Goal: Transaction & Acquisition: Purchase product/service

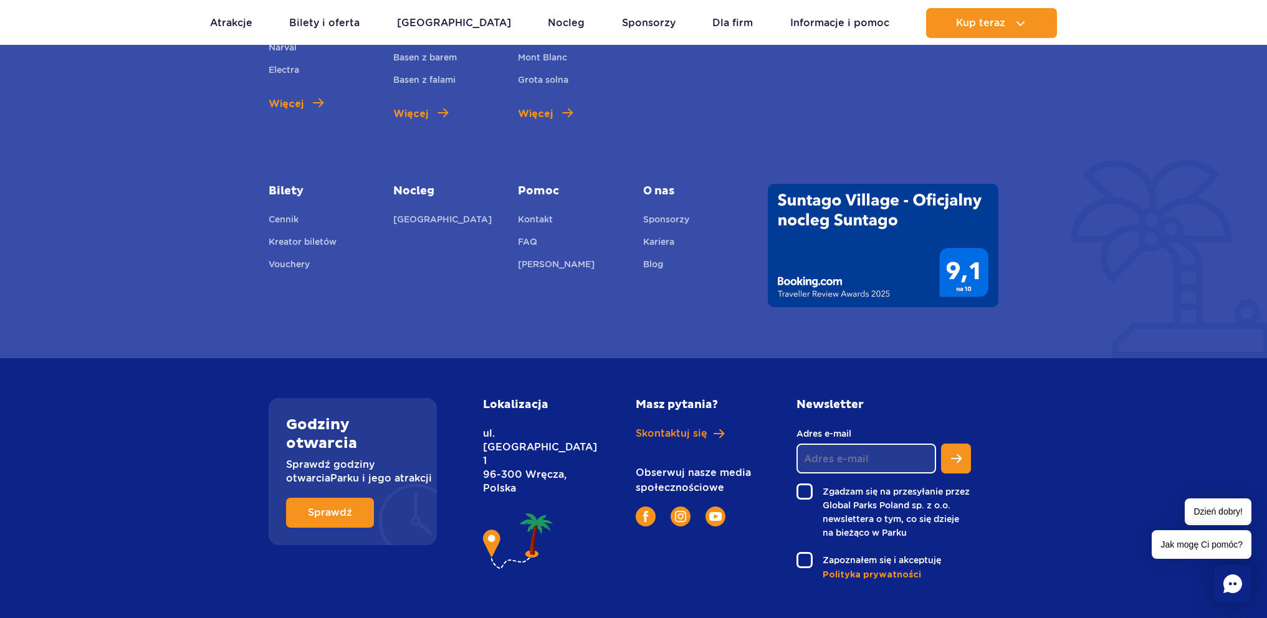
scroll to position [4477, 0]
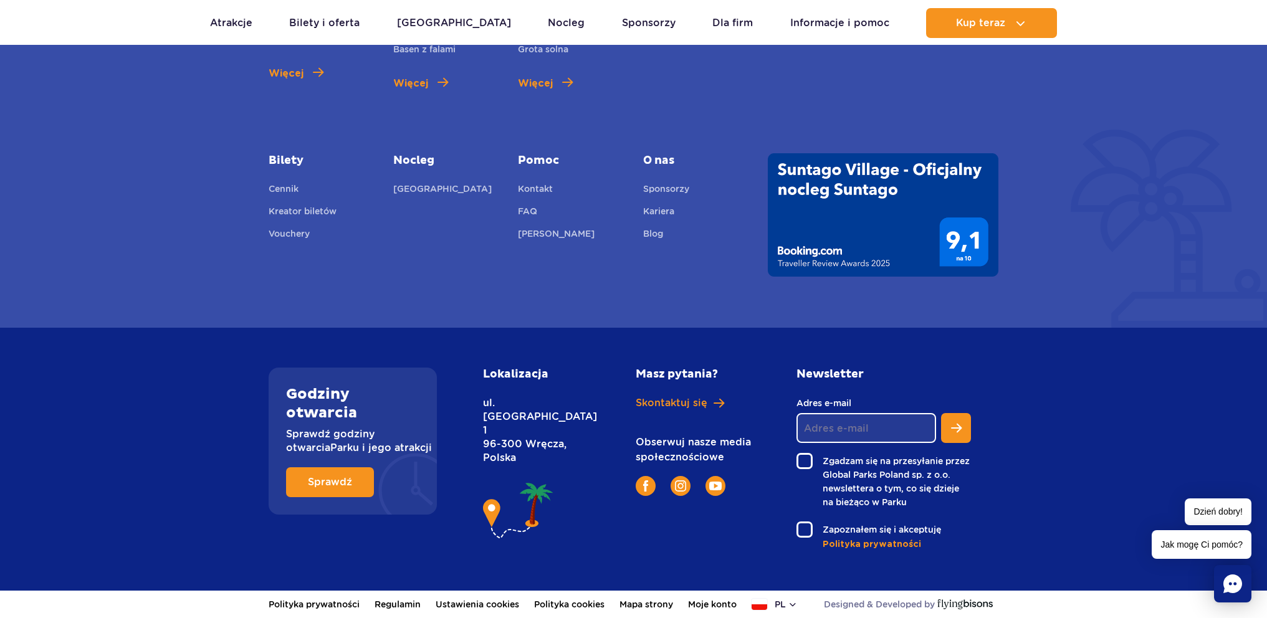
drag, startPoint x: 486, startPoint y: 416, endPoint x: 613, endPoint y: 420, distance: 127.2
click at [593, 415] on div "Lokalizacja ul. Nowy Świat 1 96-300 Wręcza, Polska" at bounding box center [545, 459] width 143 height 183
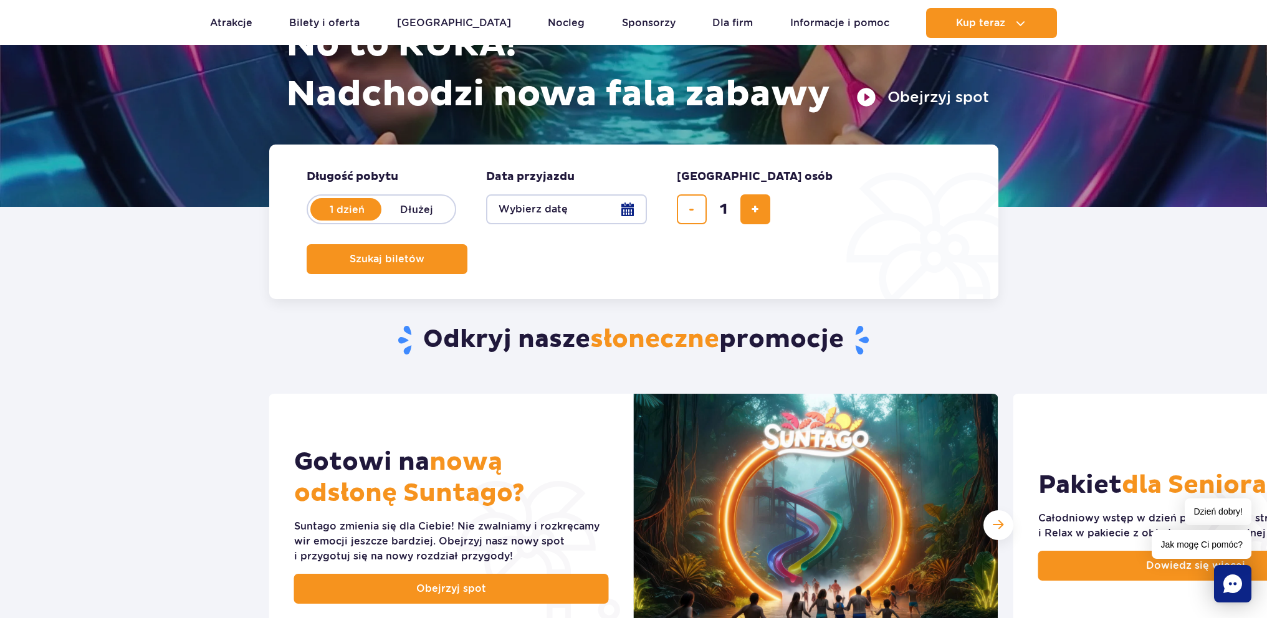
scroll to position [0, 0]
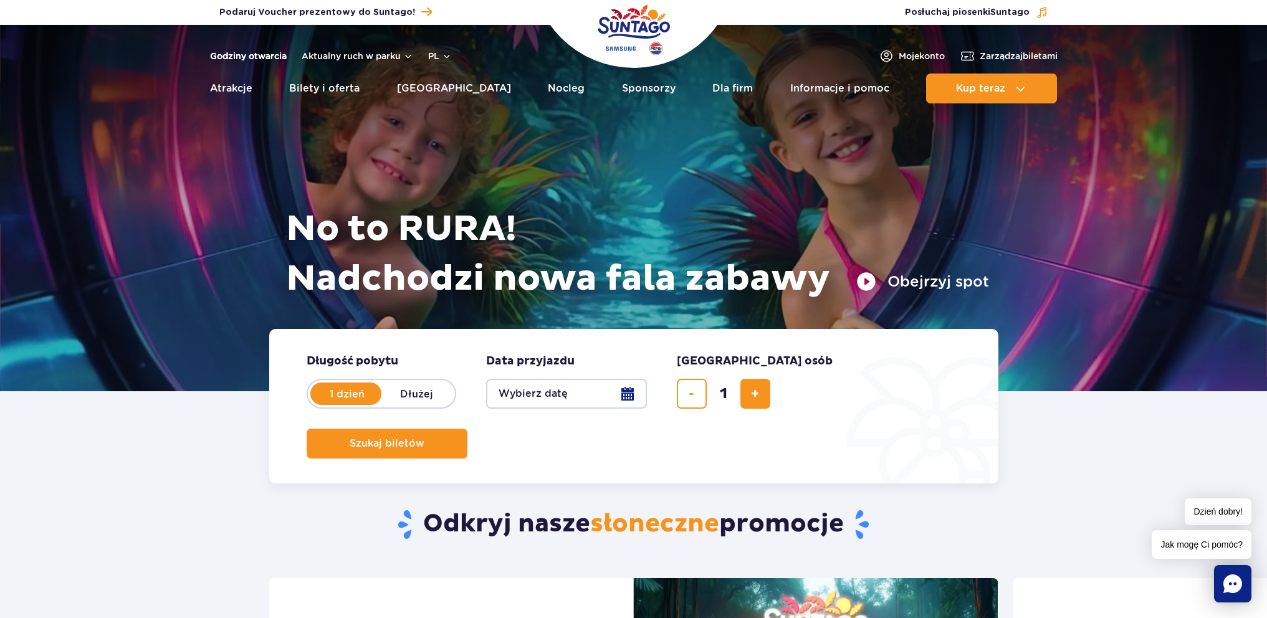
click at [229, 57] on link "Godziny otwarcia" at bounding box center [248, 56] width 77 height 12
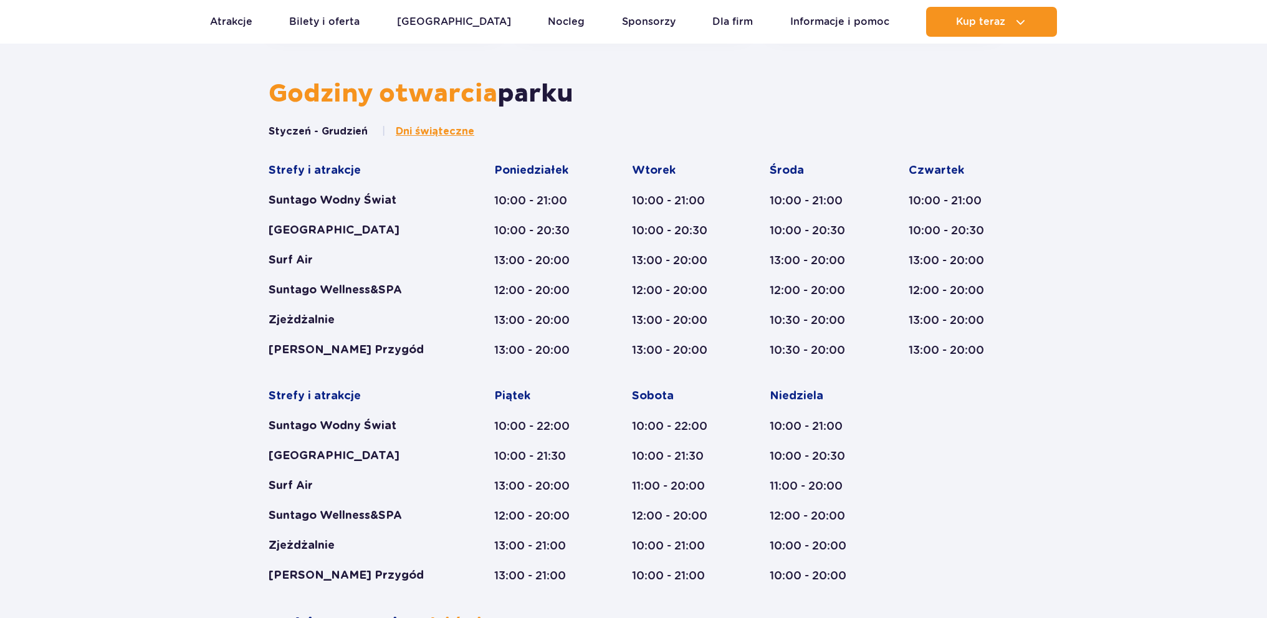
scroll to position [515, 0]
drag, startPoint x: 488, startPoint y: 203, endPoint x: 544, endPoint y: 201, distance: 55.5
click at [543, 201] on div "Strefy i atrakcje Suntago Wodny Świat Crocodile Island Surf Air Suntago Wellnes…" at bounding box center [634, 373] width 730 height 420
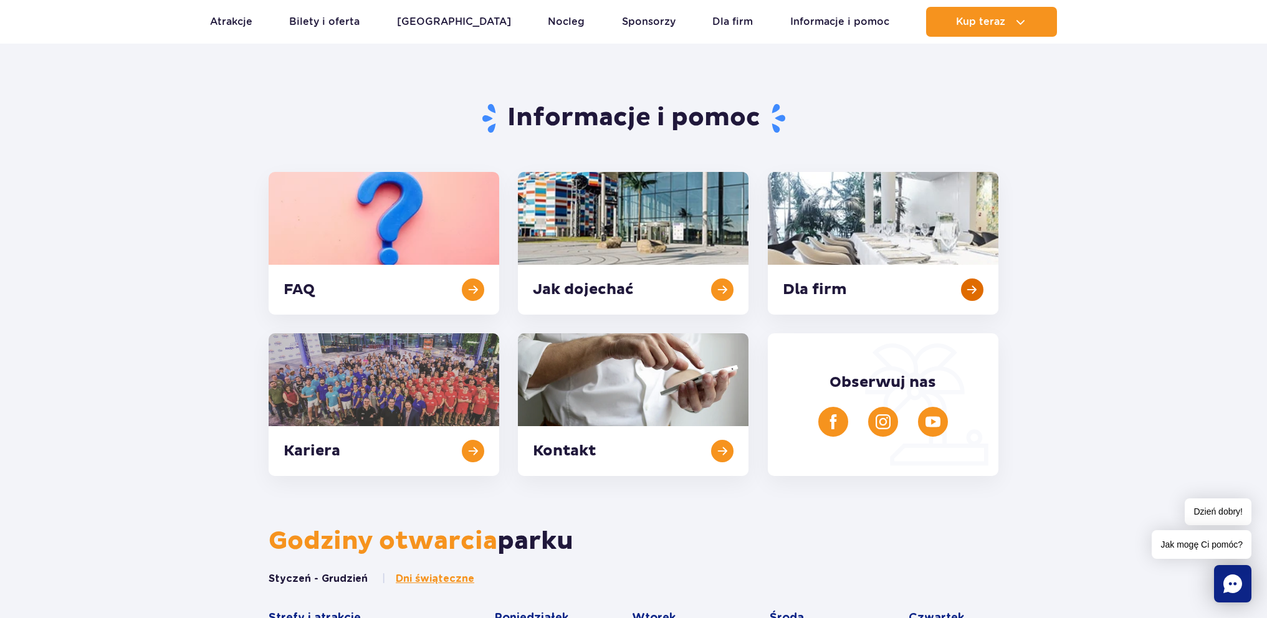
scroll to position [0, 0]
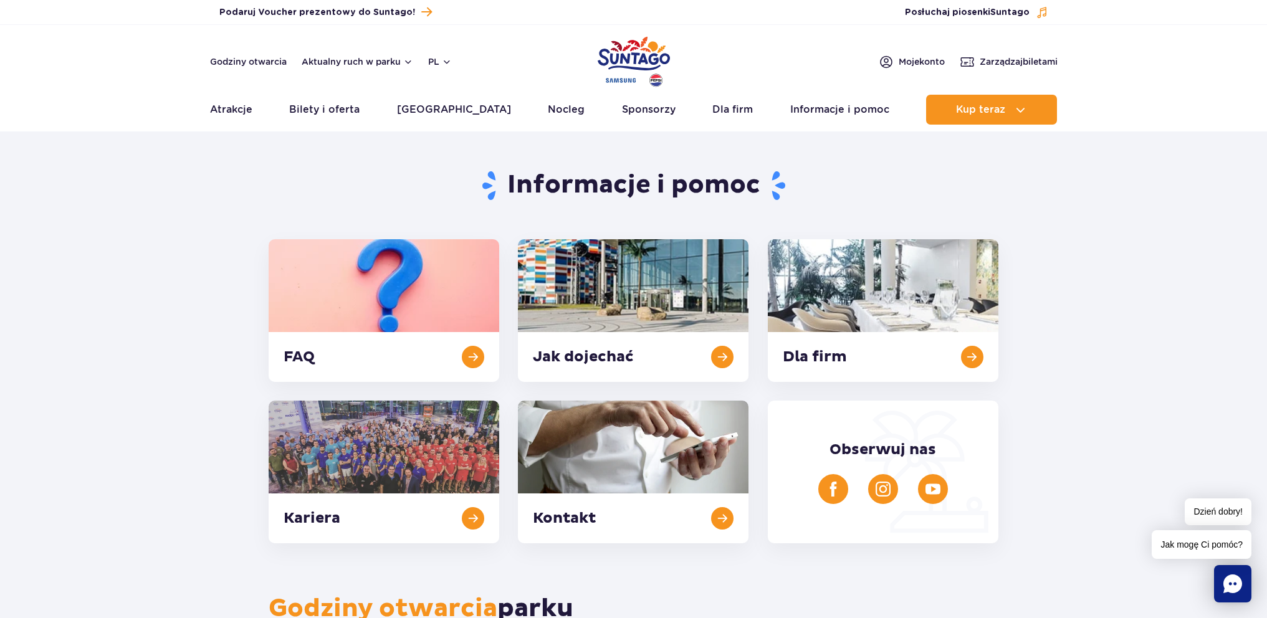
click at [1051, 310] on section "Informacje i pomoc FAQ Jak dojechać Dla firm Kariera Kontakt Obserwuj nas" at bounding box center [633, 342] width 1267 height 404
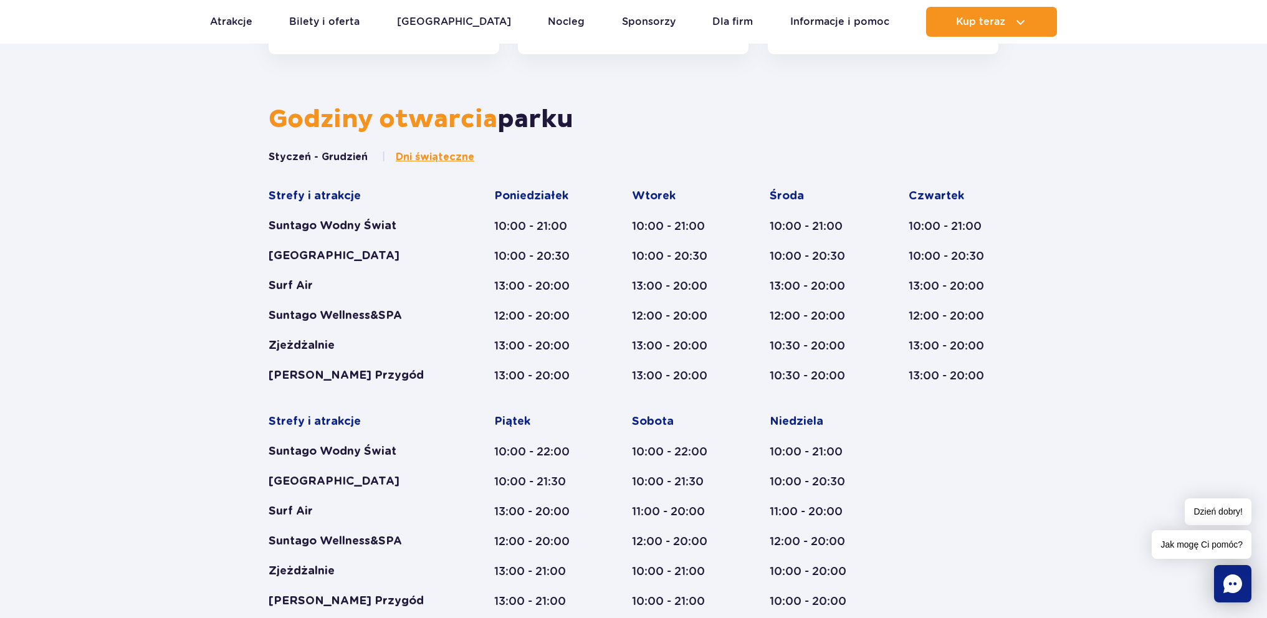
scroll to position [492, 0]
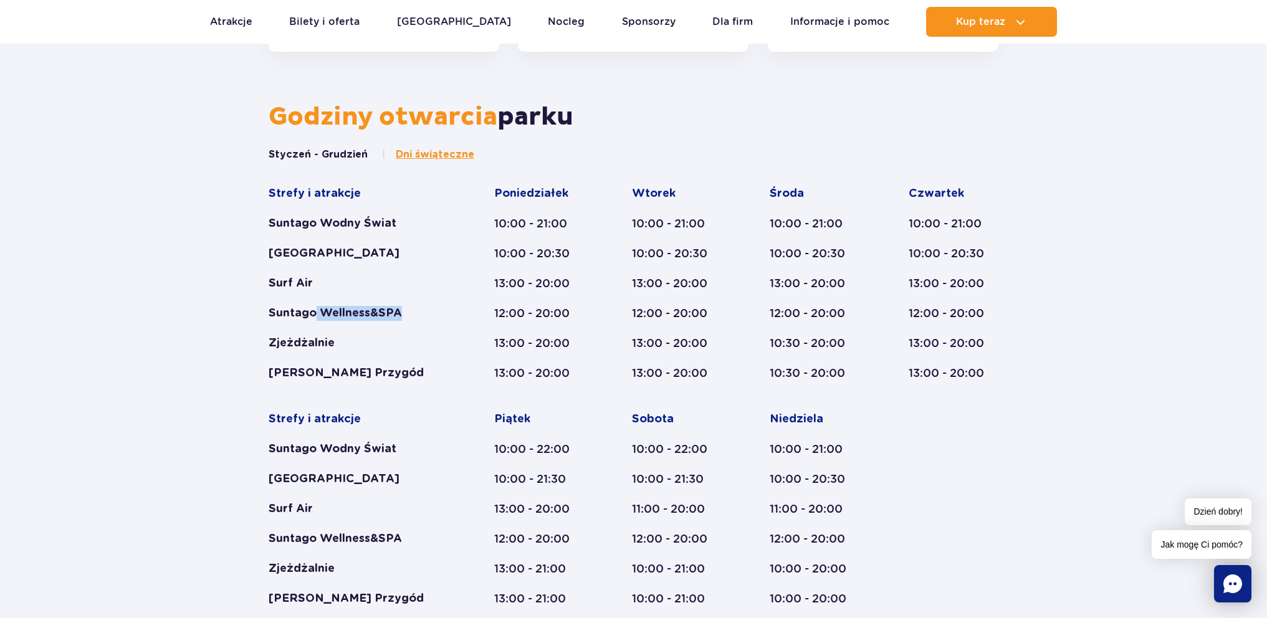
drag, startPoint x: 316, startPoint y: 315, endPoint x: 401, endPoint y: 316, distance: 85.4
click at [401, 316] on div "Suntago Wellness&SPA" at bounding box center [358, 313] width 178 height 15
drag, startPoint x: 481, startPoint y: 315, endPoint x: 530, endPoint y: 314, distance: 49.3
click at [530, 314] on div "Strefy i atrakcje Suntago Wodny Świat Crocodile Island Surf Air Suntago Wellnes…" at bounding box center [634, 396] width 730 height 420
drag, startPoint x: 895, startPoint y: 305, endPoint x: 960, endPoint y: 309, distance: 64.9
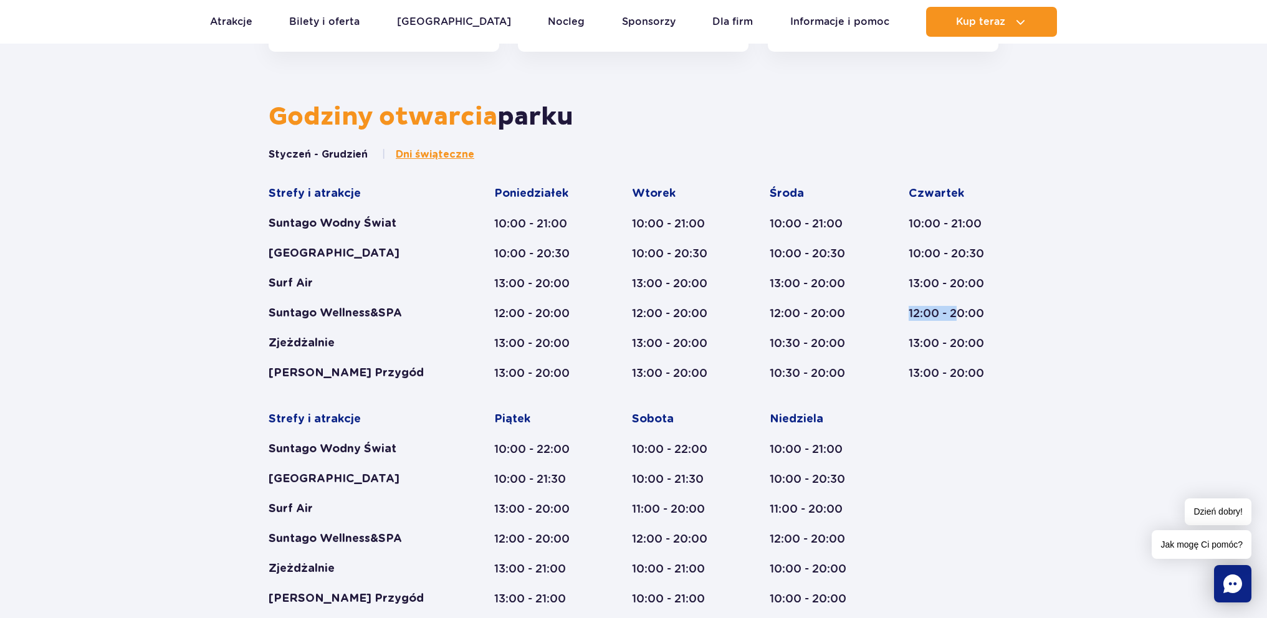
click at [959, 309] on div "Strefy i atrakcje Suntago Wodny Świat Crocodile Island Surf Air Suntago Wellnes…" at bounding box center [634, 396] width 730 height 420
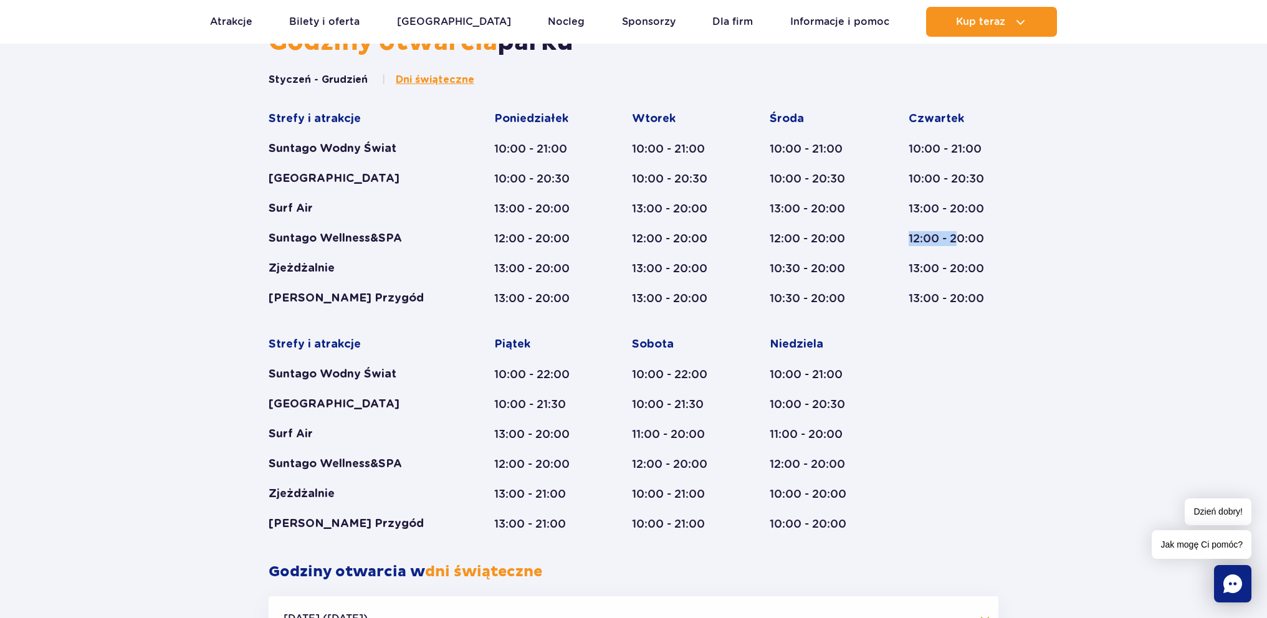
scroll to position [568, 0]
drag, startPoint x: 406, startPoint y: 292, endPoint x: 449, endPoint y: 289, distance: 43.1
click at [444, 289] on div "Strefy i atrakcje Suntago Wodny Świat Crocodile Island Surf Air Suntago Wellnes…" at bounding box center [634, 320] width 730 height 420
drag, startPoint x: 486, startPoint y: 292, endPoint x: 525, endPoint y: 290, distance: 39.3
click at [525, 290] on div "Strefy i atrakcje Suntago Wodny Świat Crocodile Island Surf Air Suntago Wellnes…" at bounding box center [634, 320] width 730 height 420
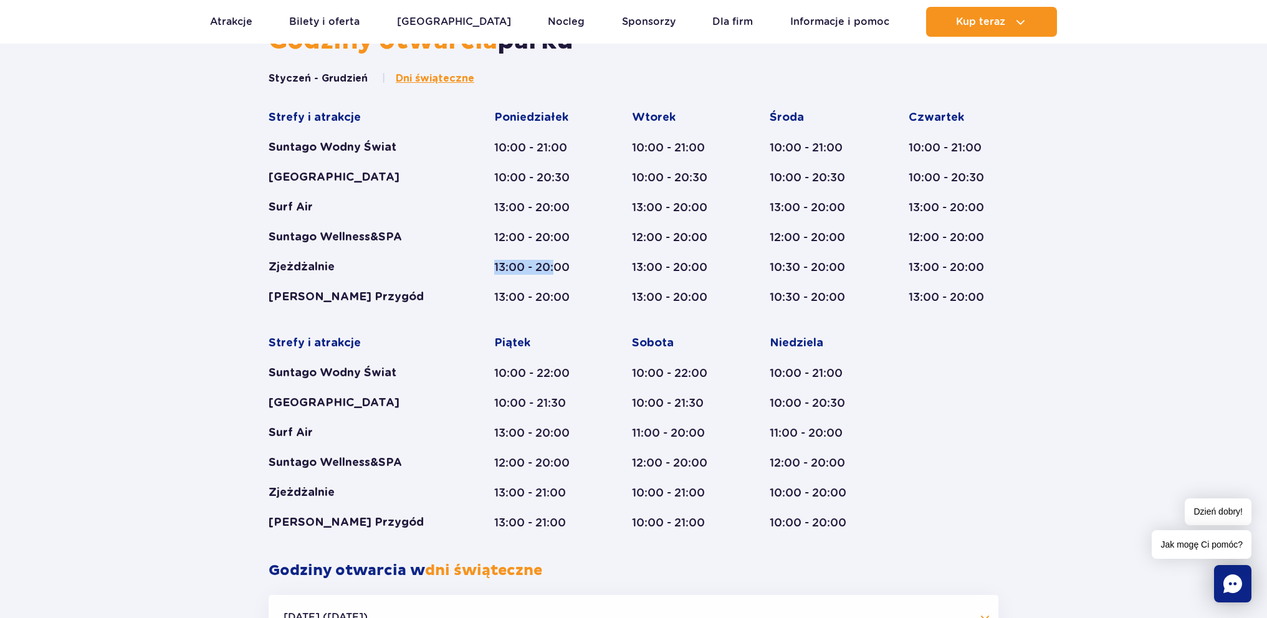
drag, startPoint x: 484, startPoint y: 267, endPoint x: 556, endPoint y: 262, distance: 72.5
click at [556, 262] on div "Strefy i atrakcje Suntago Wodny Świat Crocodile Island Surf Air Suntago Wellnes…" at bounding box center [634, 320] width 730 height 420
drag, startPoint x: 903, startPoint y: 264, endPoint x: 977, endPoint y: 264, distance: 74.2
click at [972, 264] on div "Strefy i atrakcje Suntago Wodny Świat Crocodile Island Surf Air Suntago Wellnes…" at bounding box center [634, 320] width 730 height 420
click at [1043, 277] on div "Godziny otwarcia parku Styczeń - Grudzień Dni świąteczne Strefy i atrakcje Sunt…" at bounding box center [633, 419] width 1267 height 787
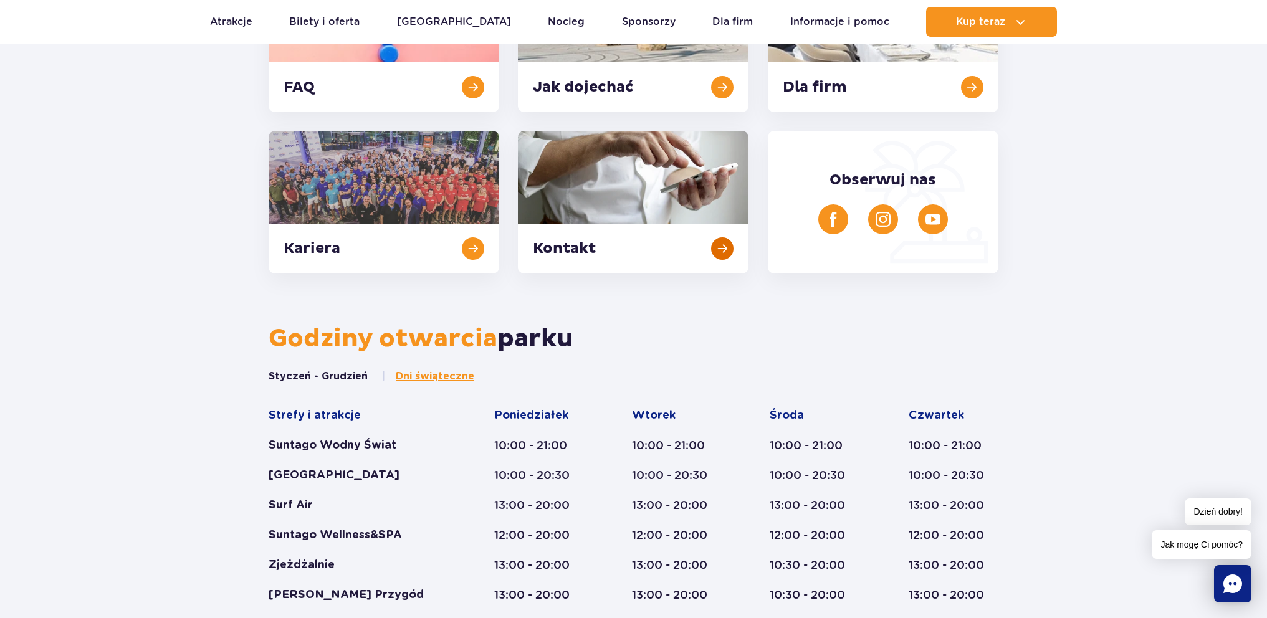
scroll to position [0, 0]
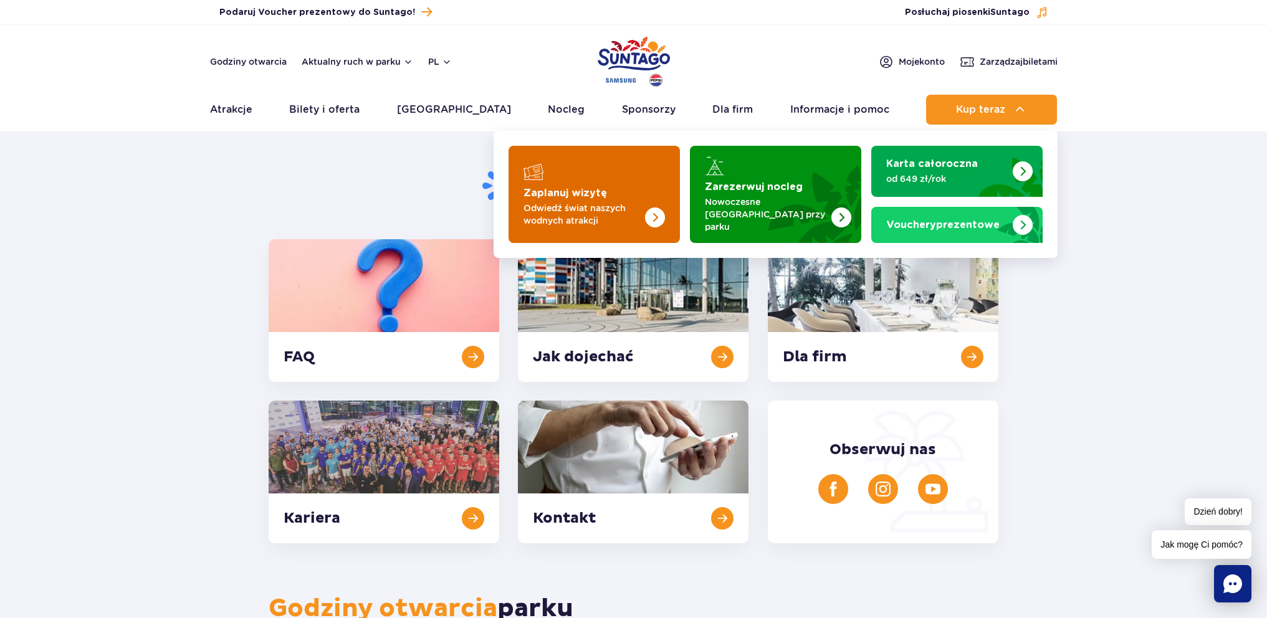
click at [608, 197] on img "Zaplanuj wizytę" at bounding box center [630, 194] width 99 height 97
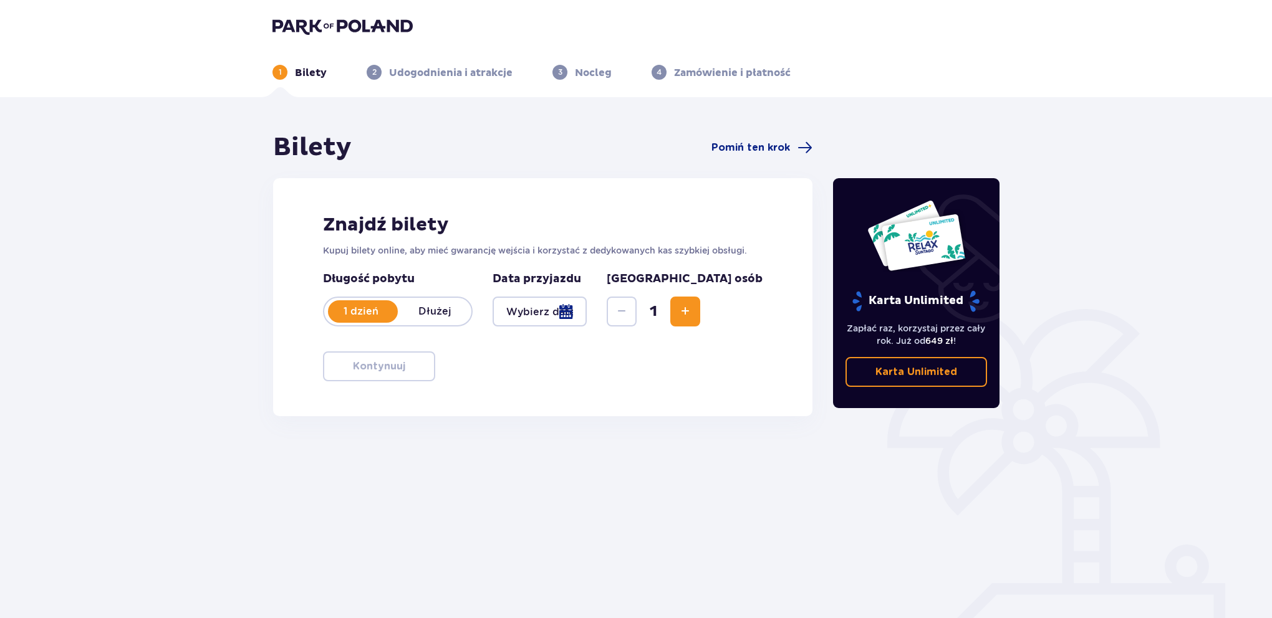
click at [541, 314] on div at bounding box center [539, 312] width 94 height 30
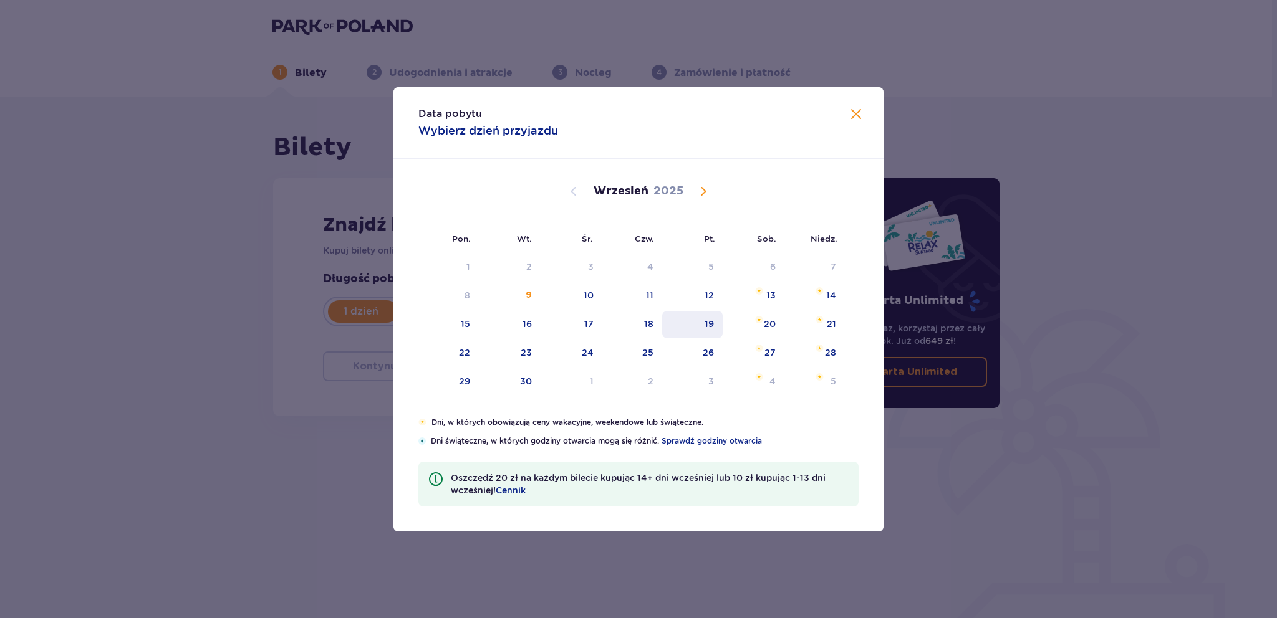
click at [709, 335] on div "19" at bounding box center [692, 324] width 60 height 27
type input "[DATE]"
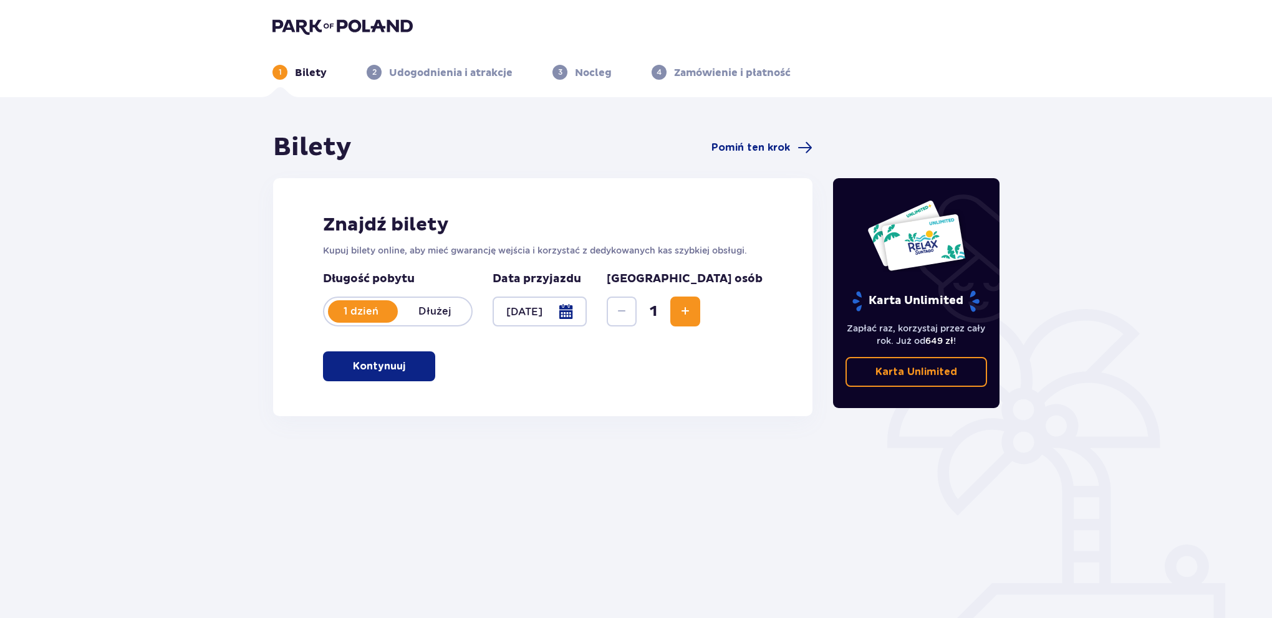
click at [692, 317] on span "Increase" at bounding box center [685, 311] width 15 height 15
click at [392, 371] on p "Kontynuuj" at bounding box center [379, 367] width 52 height 14
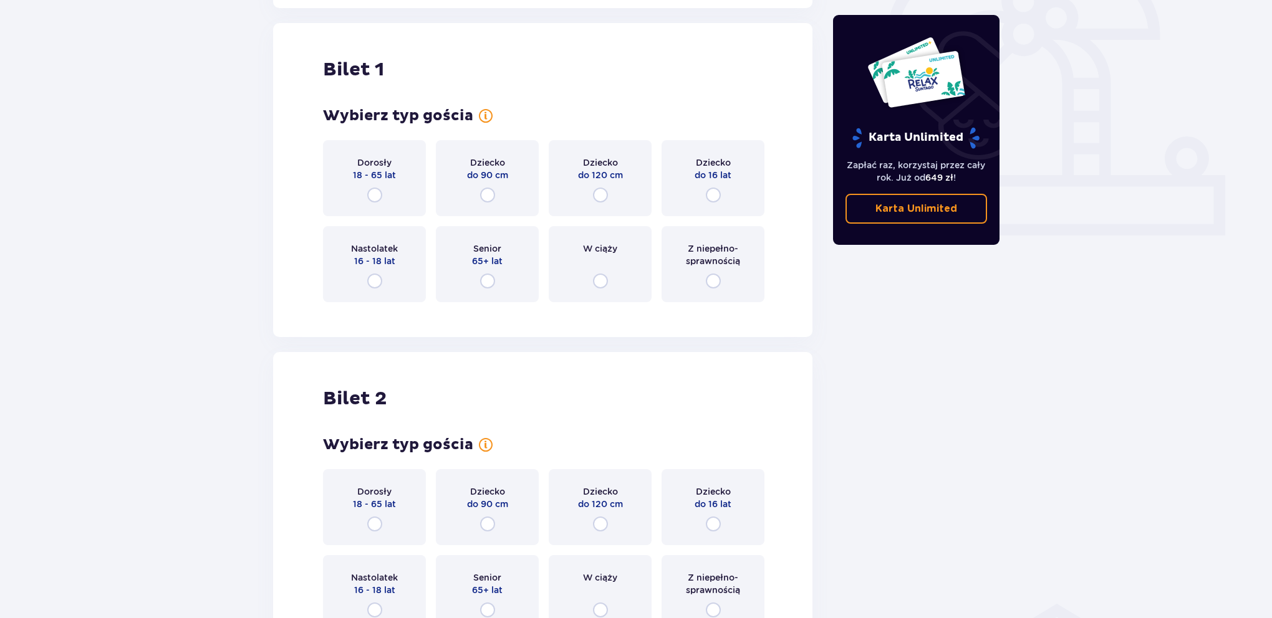
scroll to position [416, 0]
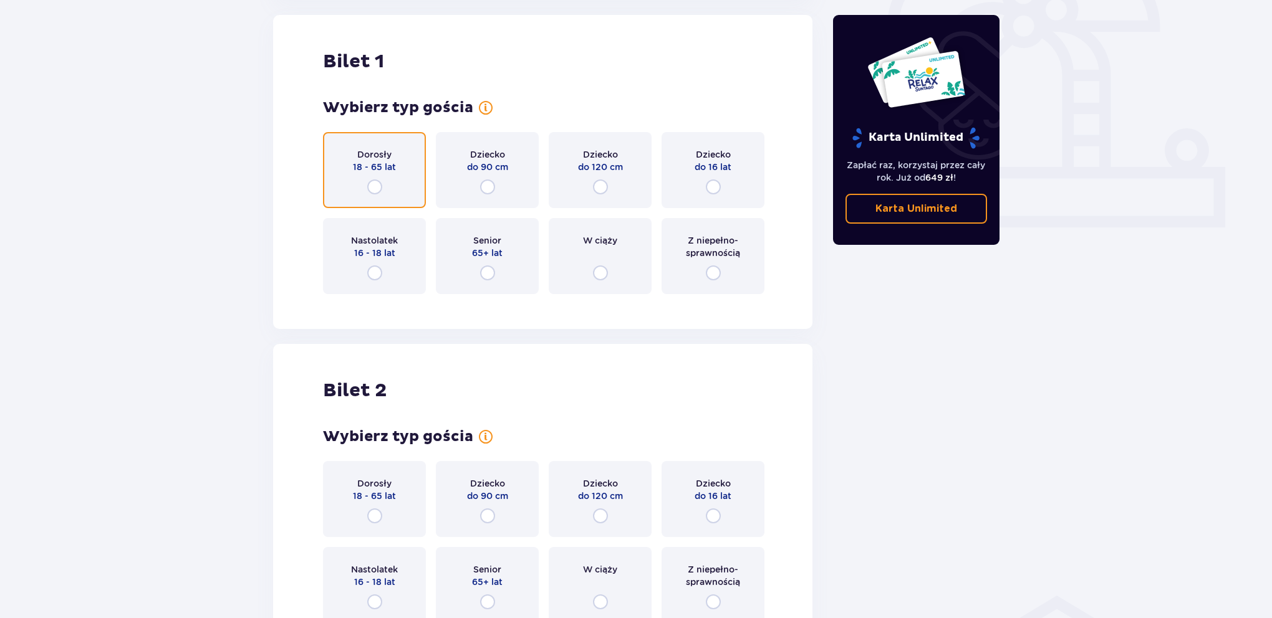
click at [370, 191] on input "radio" at bounding box center [374, 187] width 15 height 15
radio input "true"
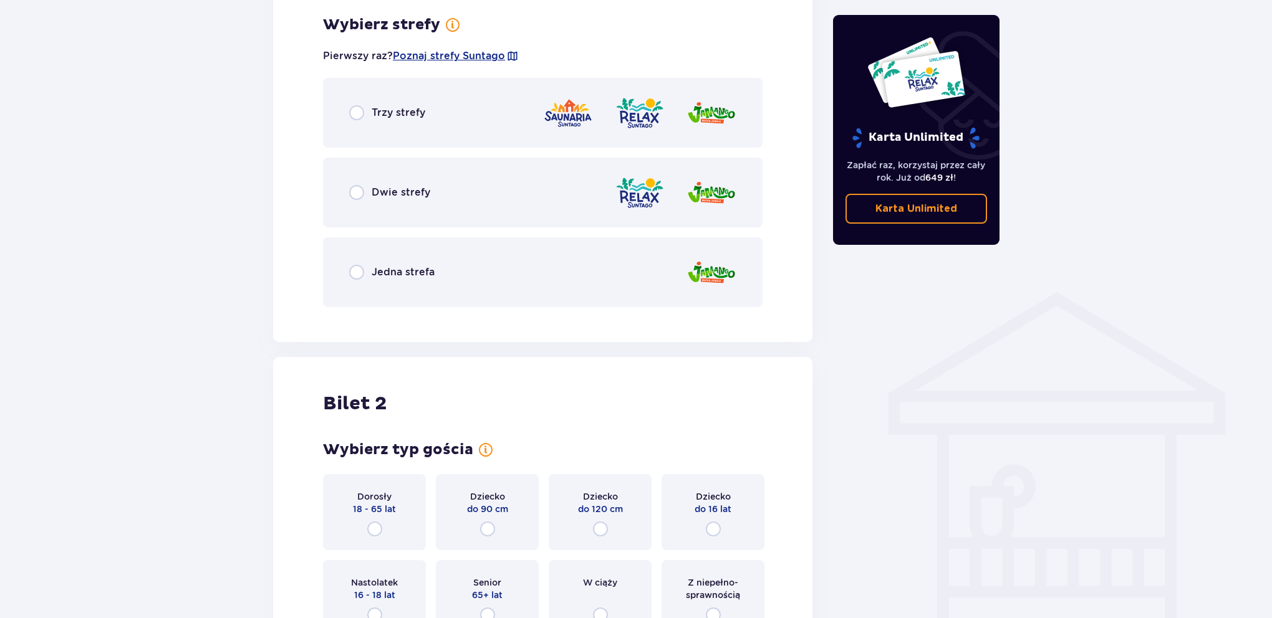
scroll to position [721, 0]
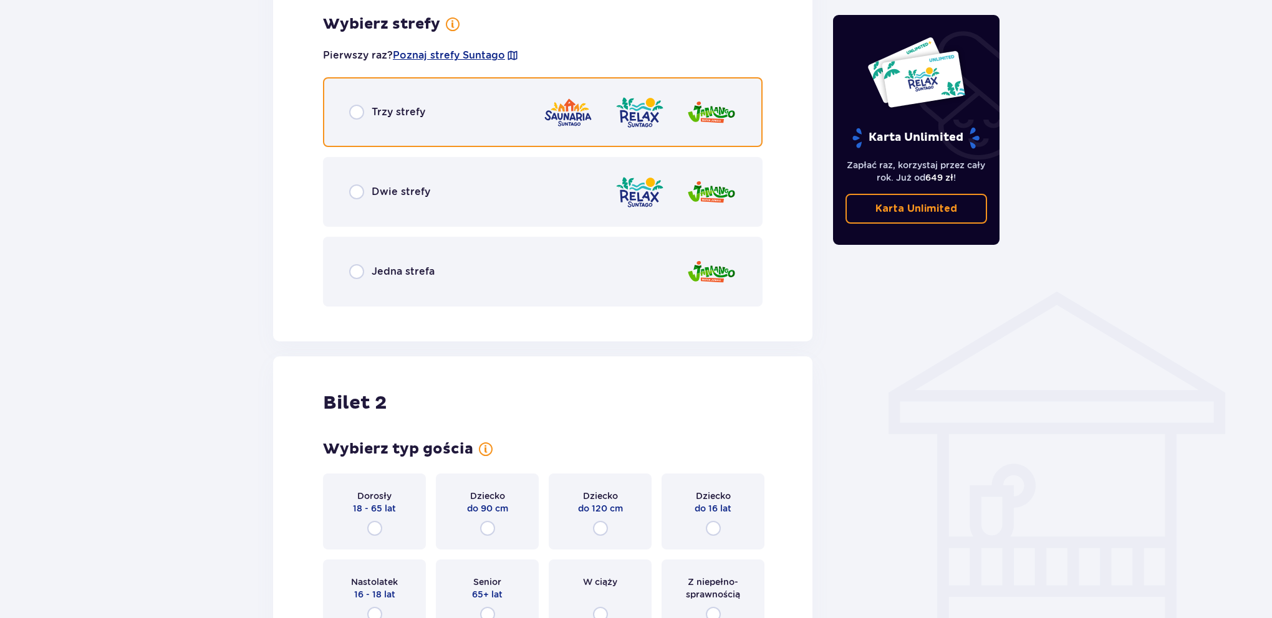
click at [358, 113] on input "radio" at bounding box center [356, 112] width 15 height 15
radio input "true"
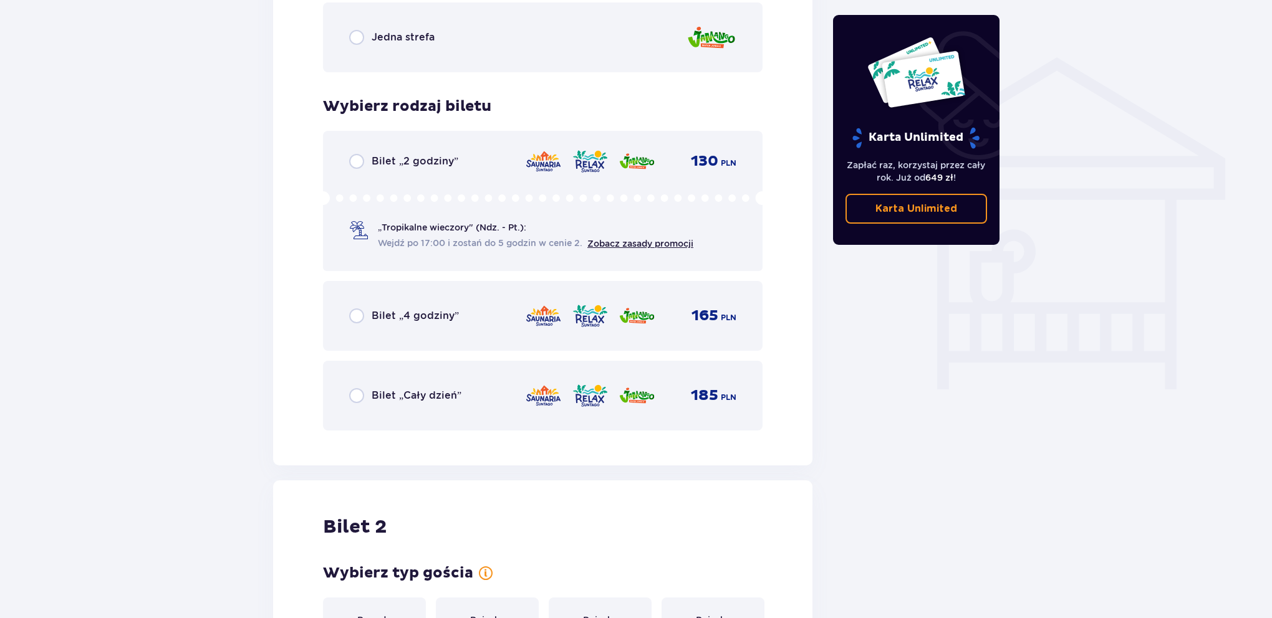
scroll to position [954, 0]
click at [483, 393] on div "Bilet „Cały dzień” 185 PLN" at bounding box center [542, 397] width 387 height 26
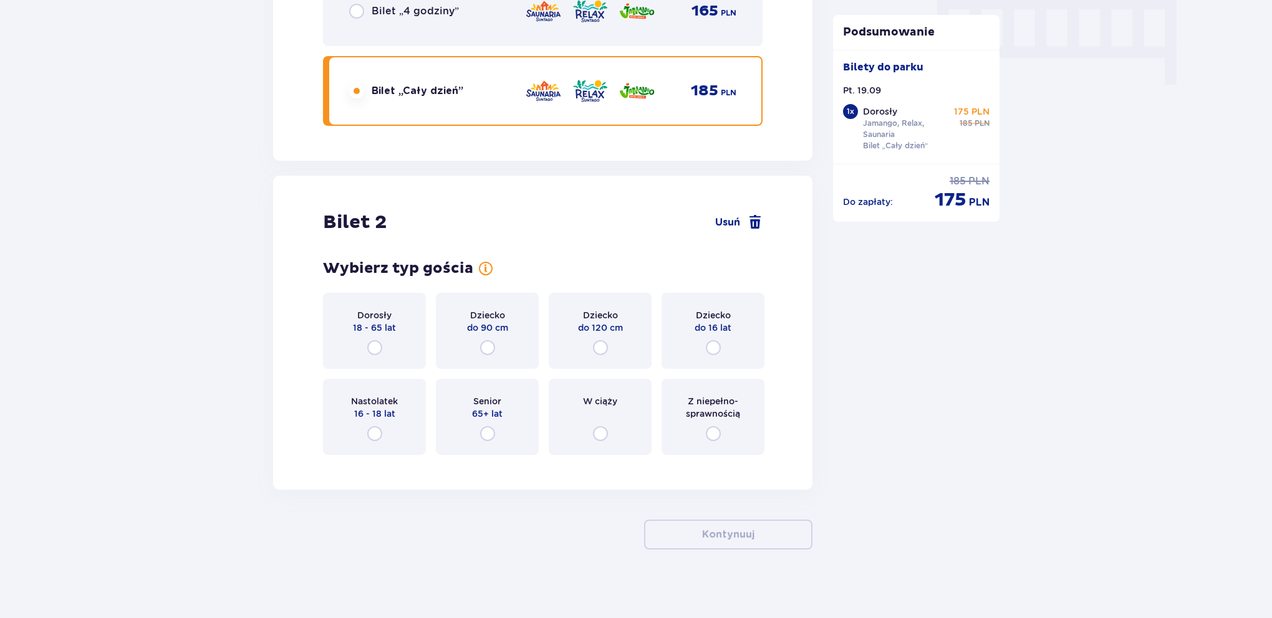
scroll to position [1266, 0]
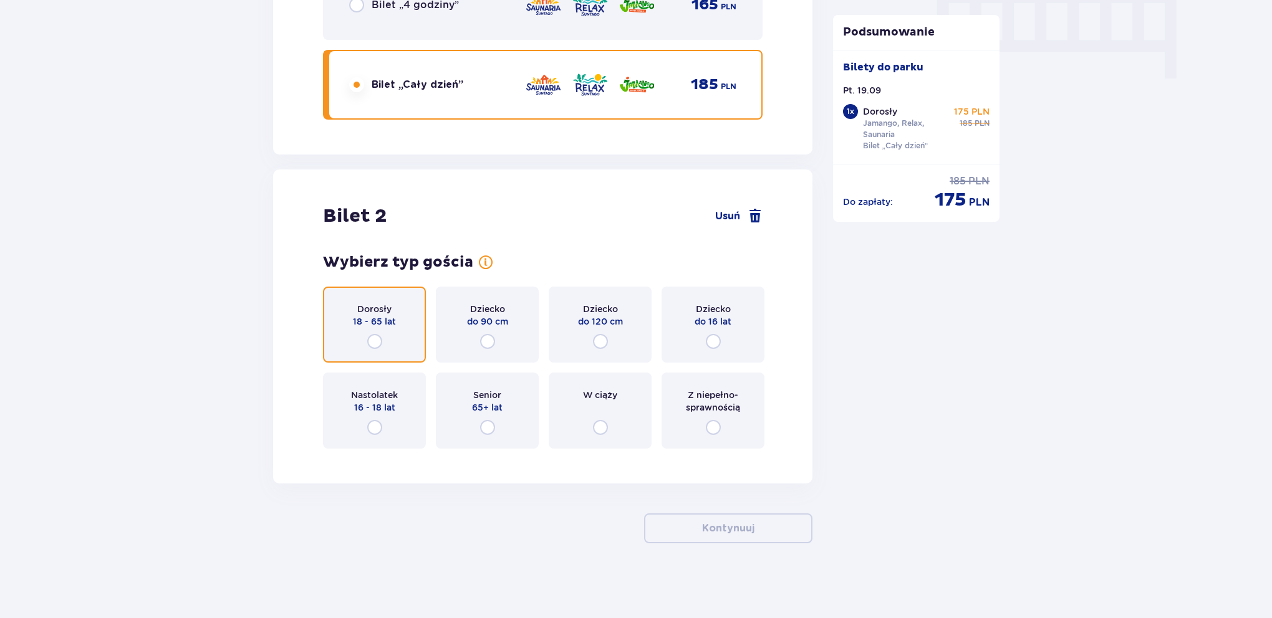
click at [370, 337] on input "radio" at bounding box center [374, 341] width 15 height 15
radio input "true"
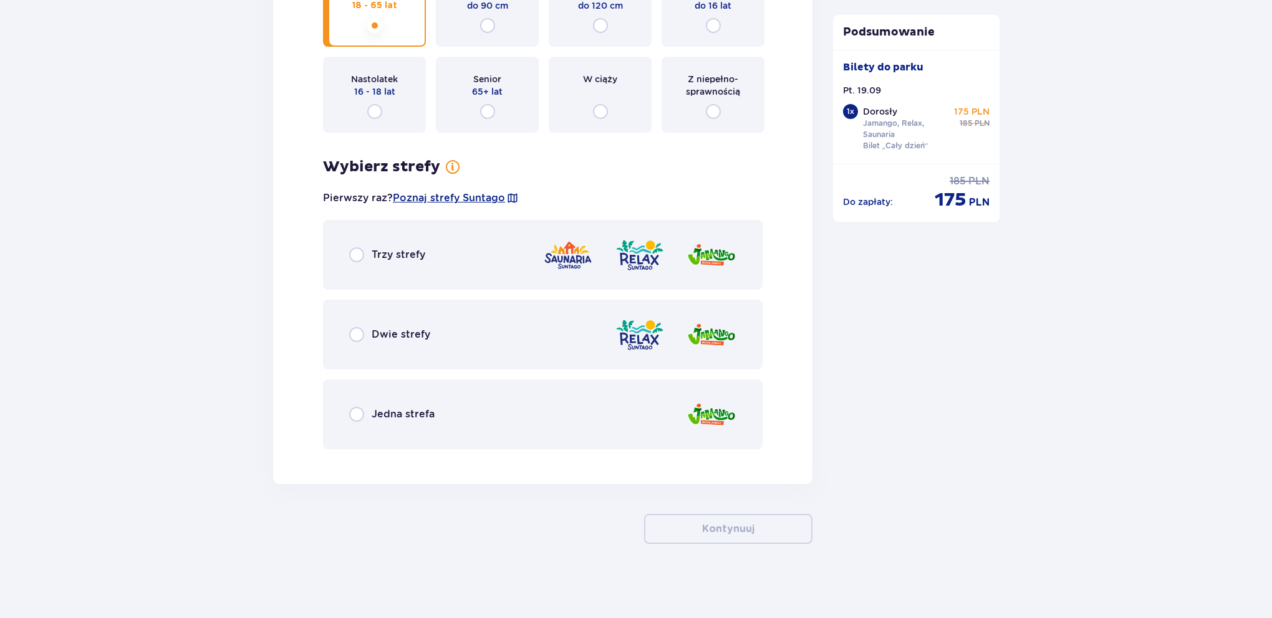
scroll to position [1583, 0]
click at [403, 250] on p "Trzy strefy" at bounding box center [398, 254] width 54 height 14
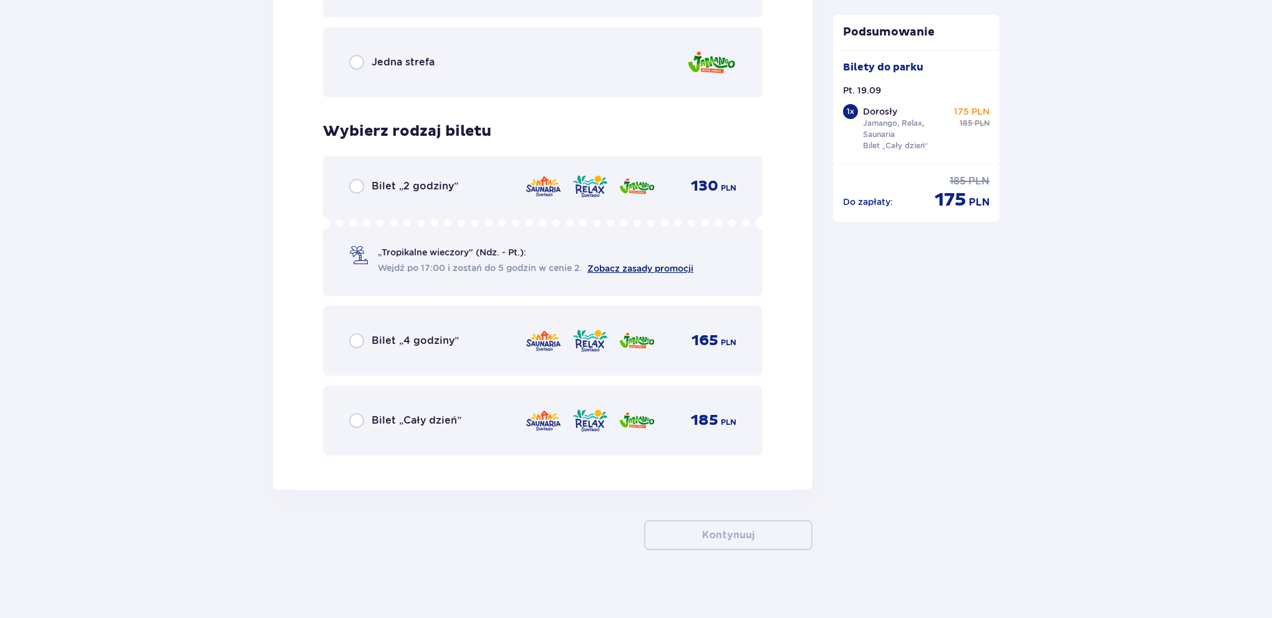
scroll to position [1941, 0]
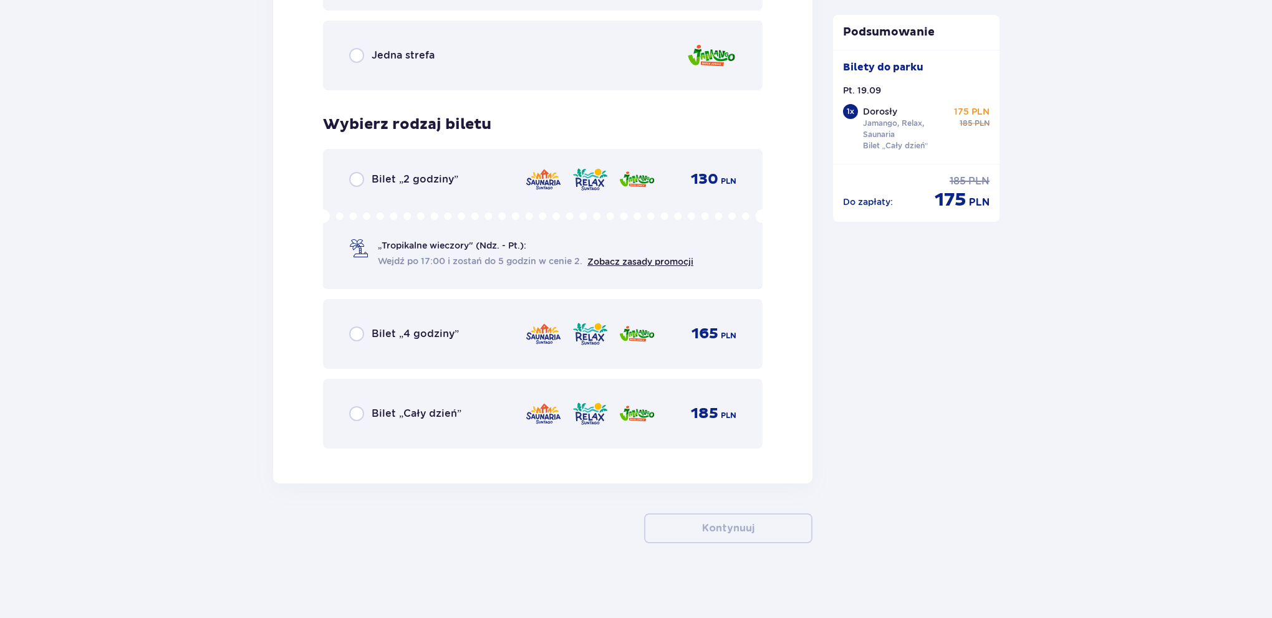
click at [386, 402] on div "Bilet „Cały dzień” 185 PLN" at bounding box center [542, 414] width 387 height 26
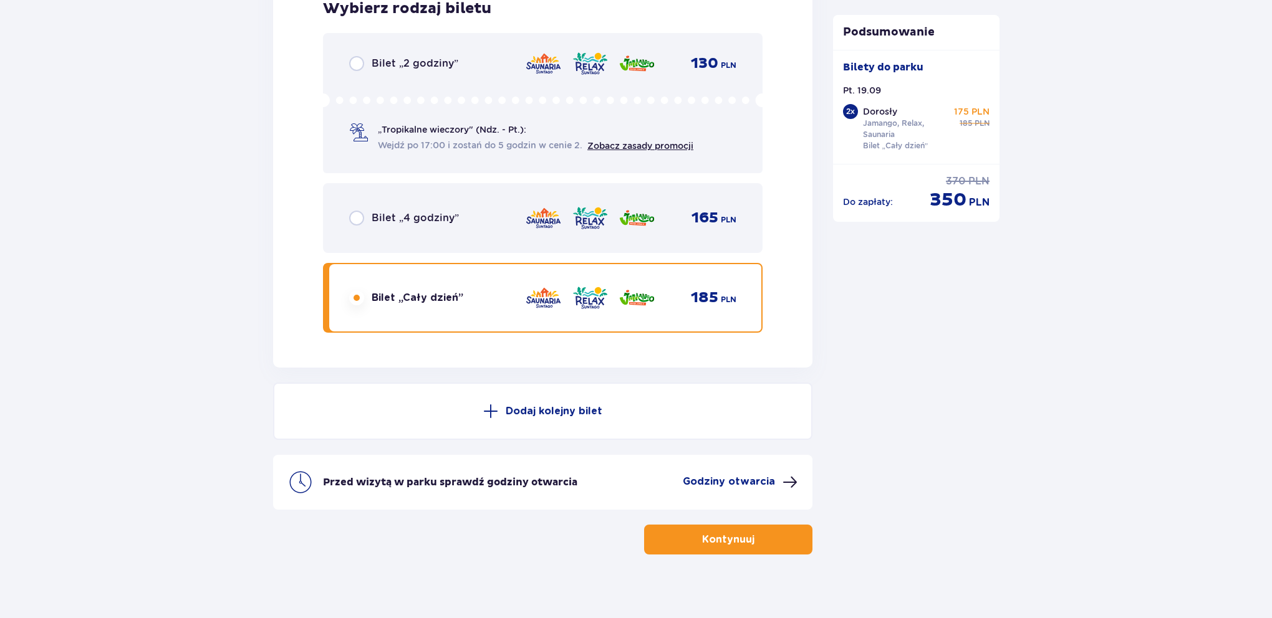
scroll to position [2068, 0]
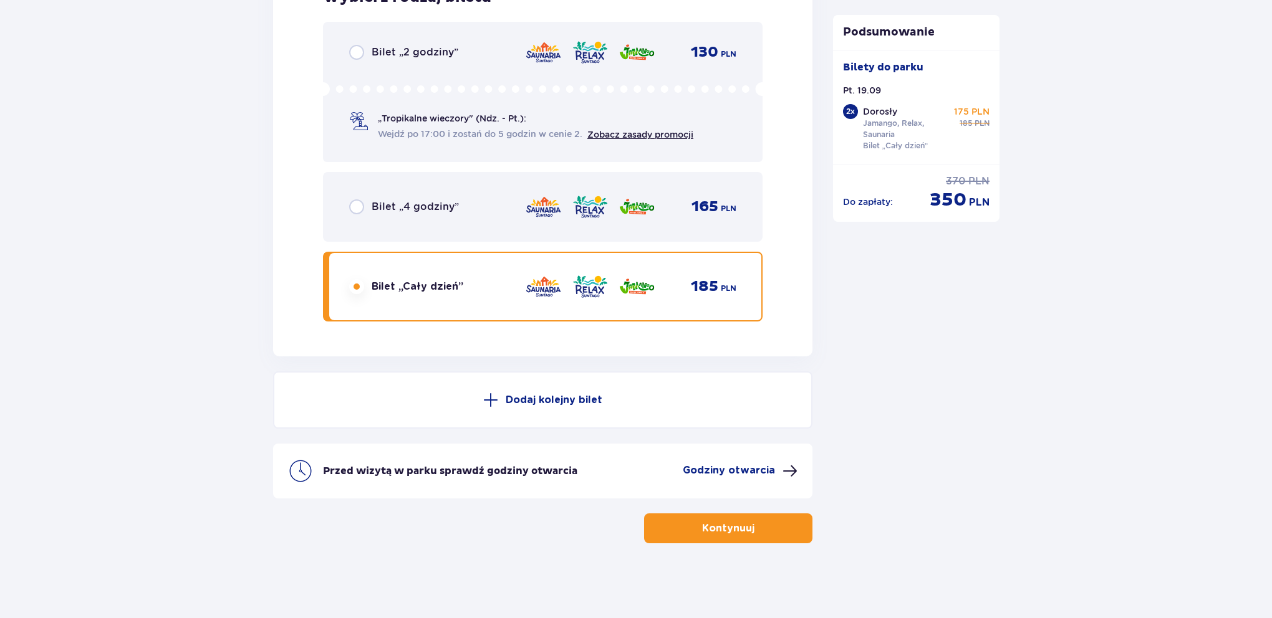
click at [772, 534] on button "Kontynuuj" at bounding box center [728, 529] width 168 height 30
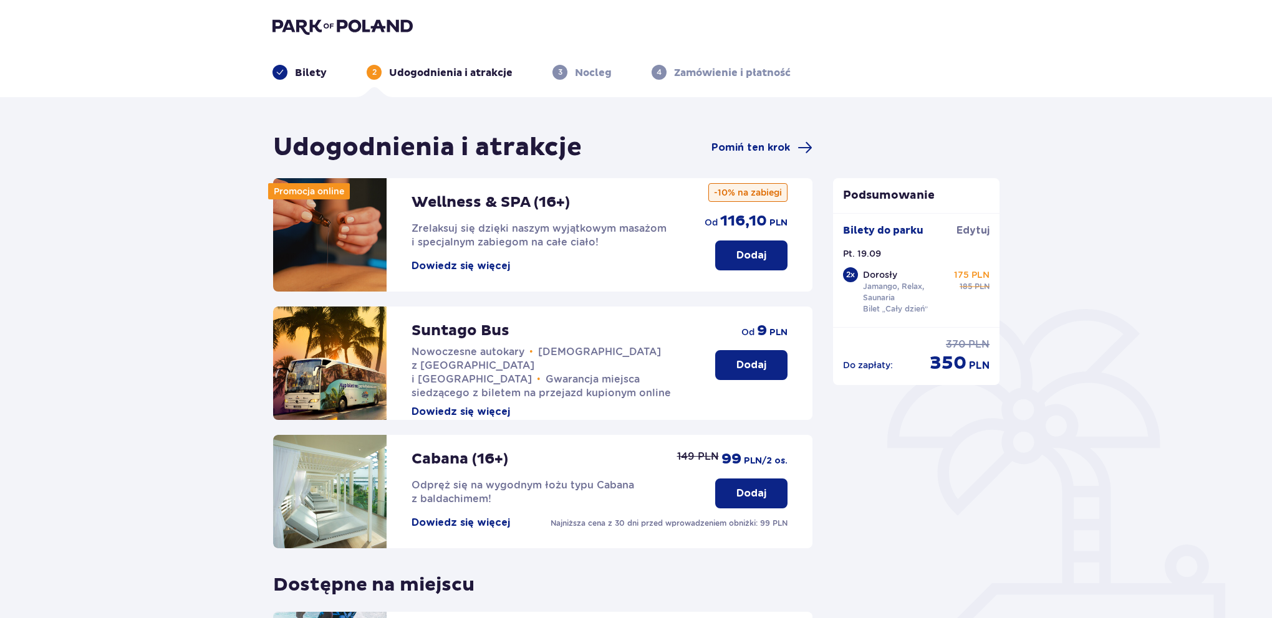
click at [479, 269] on button "Dowiedz się więcej" at bounding box center [460, 266] width 98 height 14
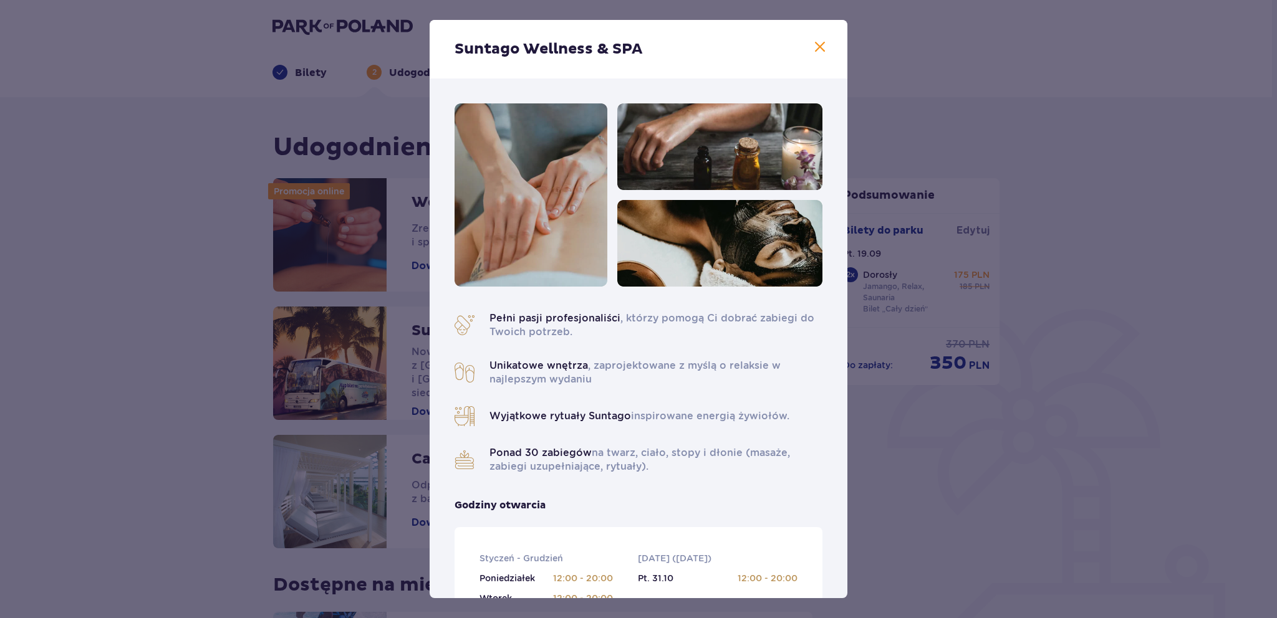
click at [818, 49] on span at bounding box center [819, 47] width 15 height 15
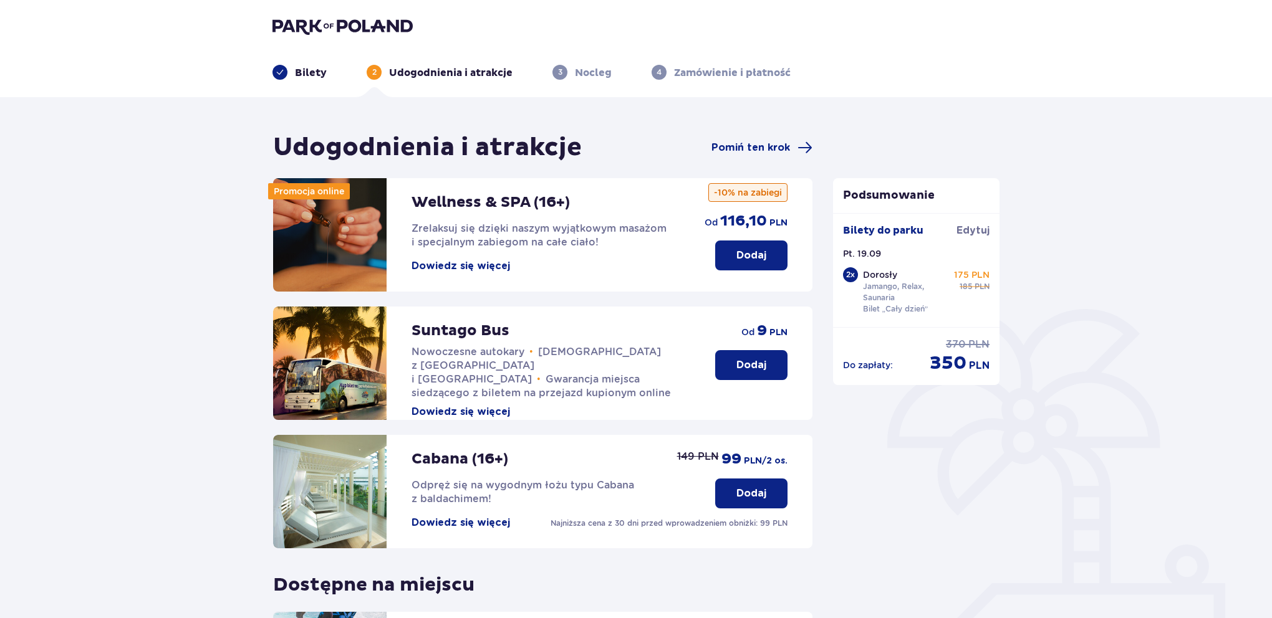
click at [464, 527] on button "Dowiedz się więcej" at bounding box center [460, 523] width 98 height 14
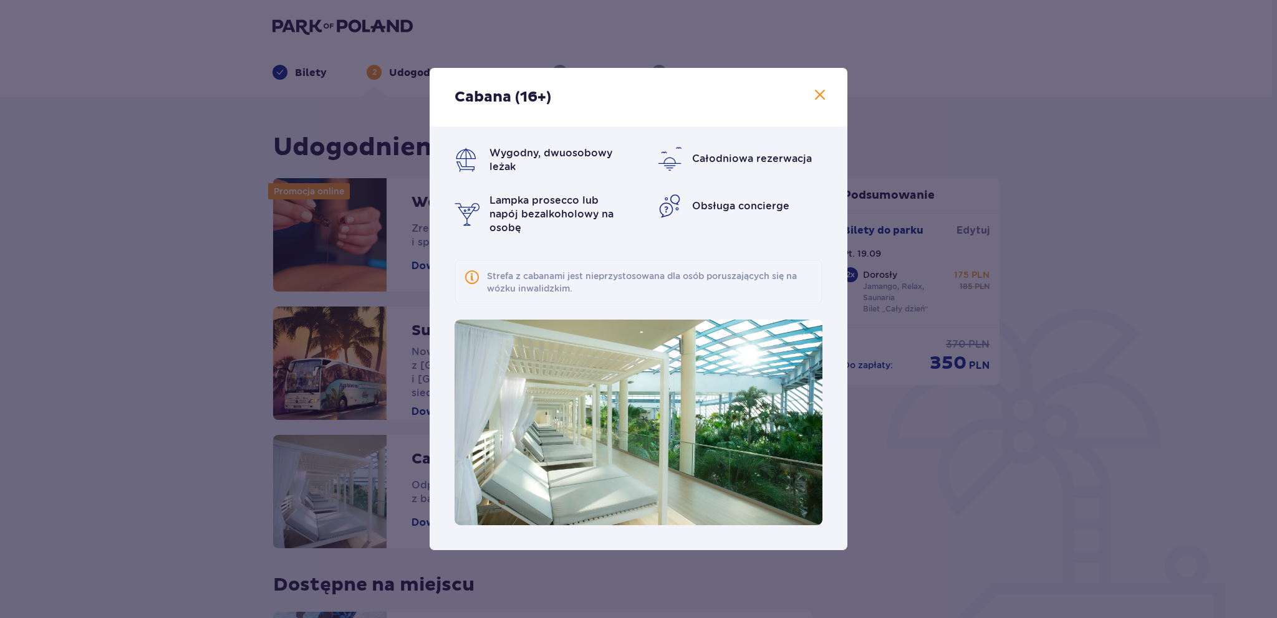
click at [825, 99] on span at bounding box center [819, 95] width 15 height 15
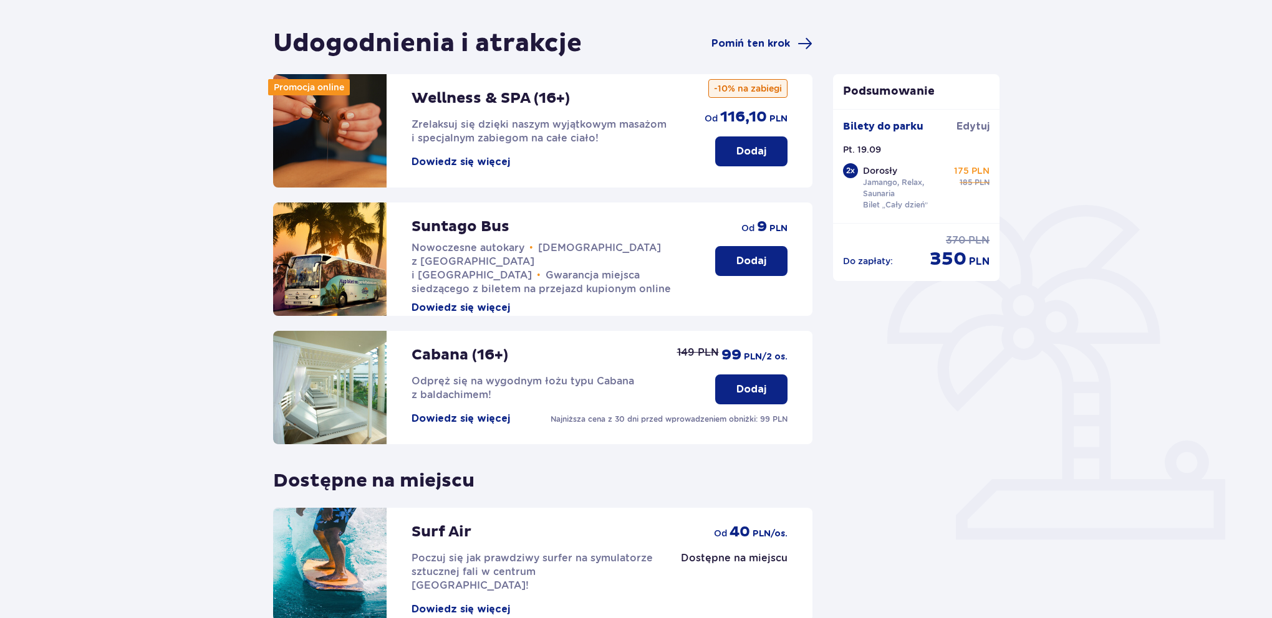
scroll to position [227, 0]
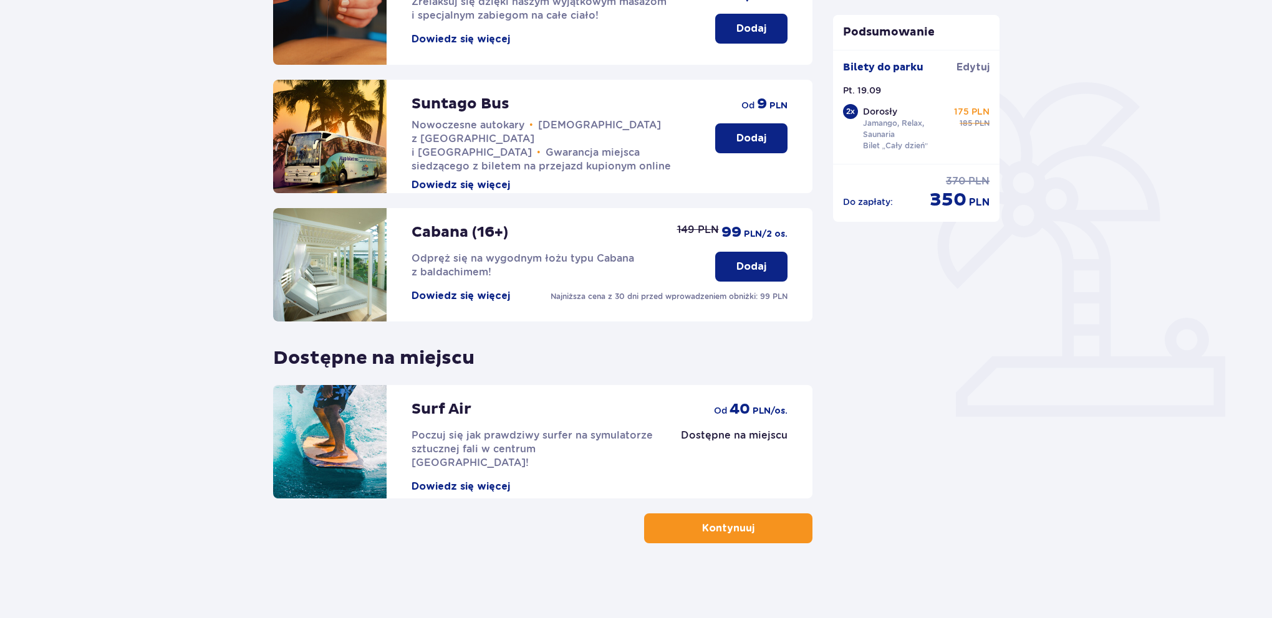
click at [492, 480] on button "Dowiedz się więcej" at bounding box center [460, 487] width 98 height 14
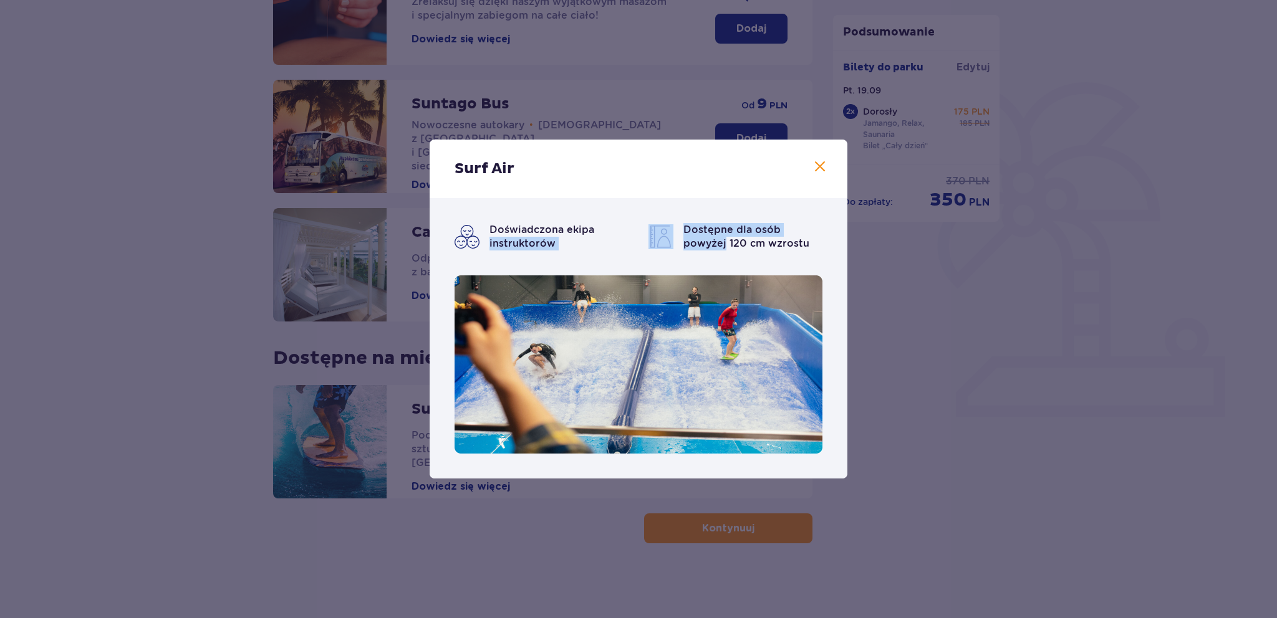
drag, startPoint x: 617, startPoint y: 229, endPoint x: 853, endPoint y: 228, distance: 236.2
click at [853, 228] on div "Surf Air Doświadczona ekipa instruktorów Dostępne dla osób powyżej 120 cm wzros…" at bounding box center [638, 309] width 1277 height 618
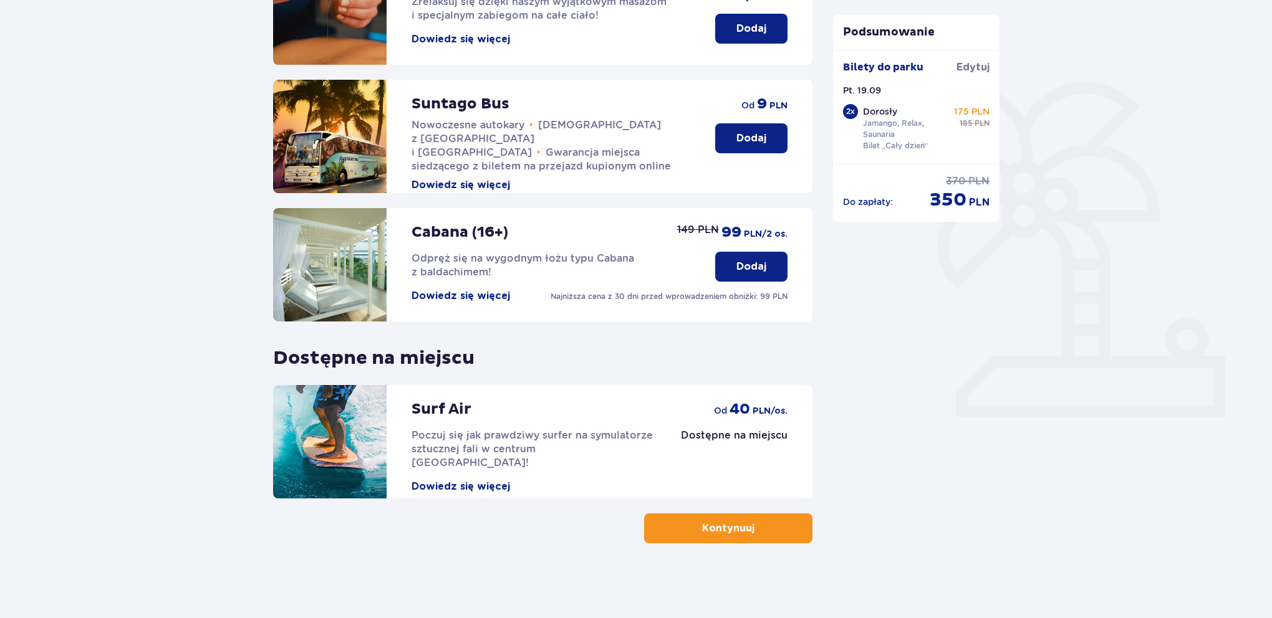
click at [582, 434] on span "Poczuj się jak prawdziwy surfer na symulatorze sztucznej fali w centrum [GEOGRA…" at bounding box center [531, 448] width 241 height 39
click at [688, 525] on button "Kontynuuj" at bounding box center [728, 529] width 168 height 30
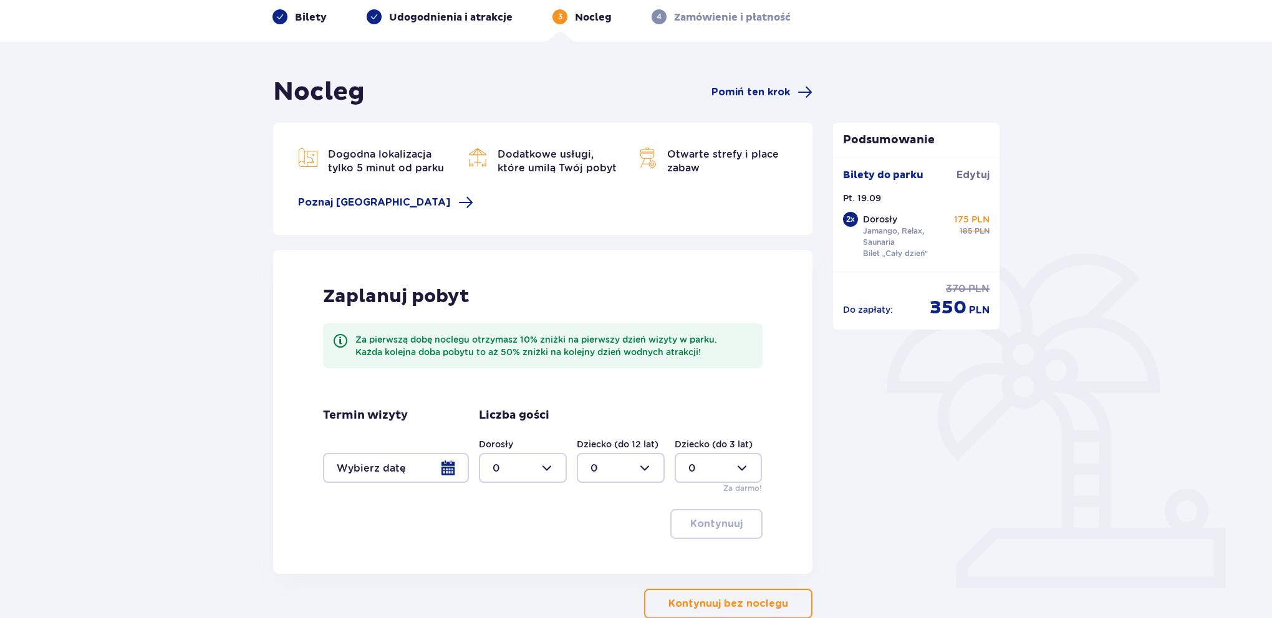
scroll to position [131, 0]
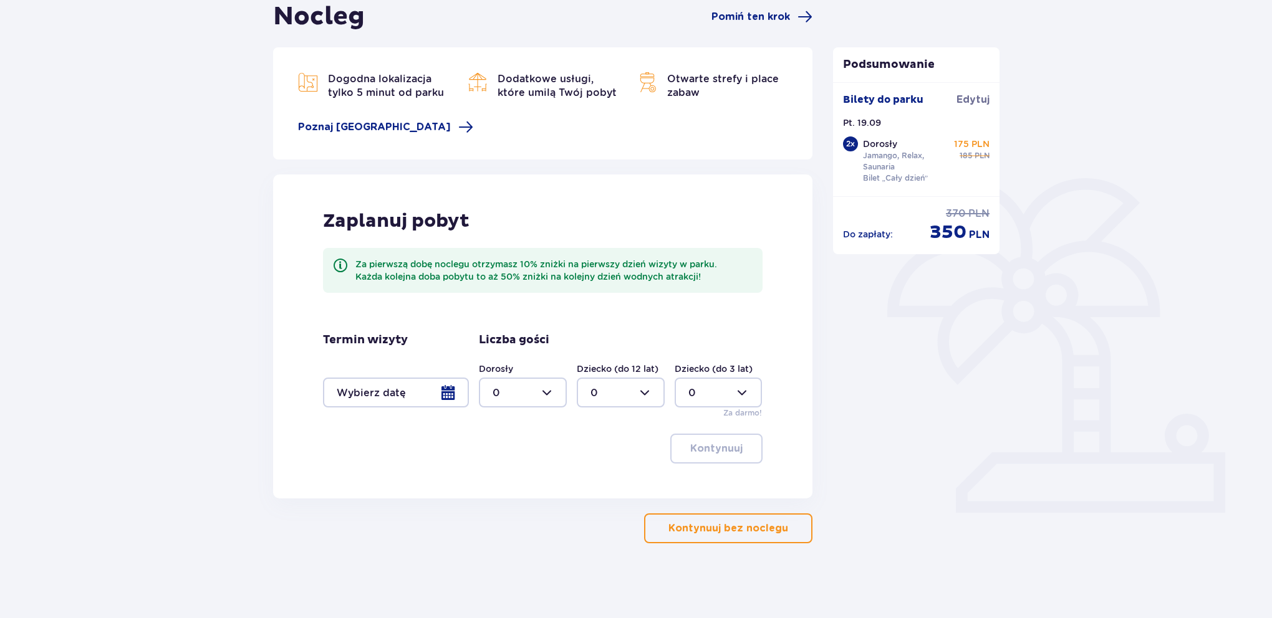
click at [729, 532] on p "Kontynuuj bez noclegu" at bounding box center [728, 529] width 120 height 14
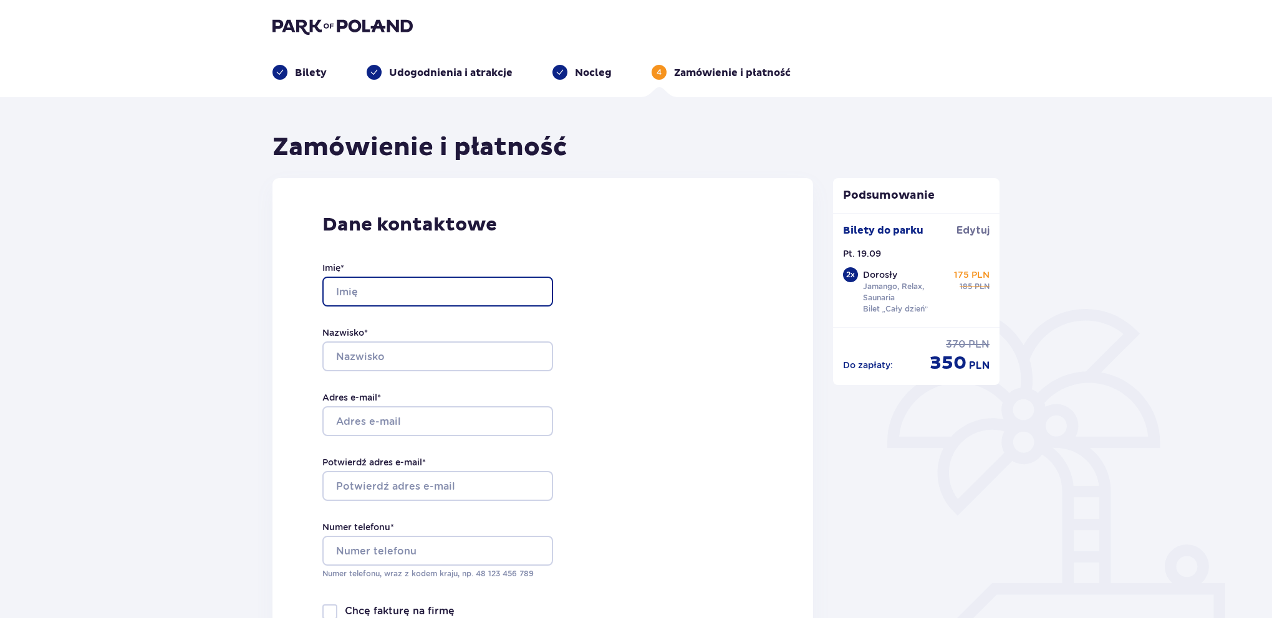
click at [428, 300] on input "Imię *" at bounding box center [437, 292] width 231 height 30
type input "[PERSON_NAME]"
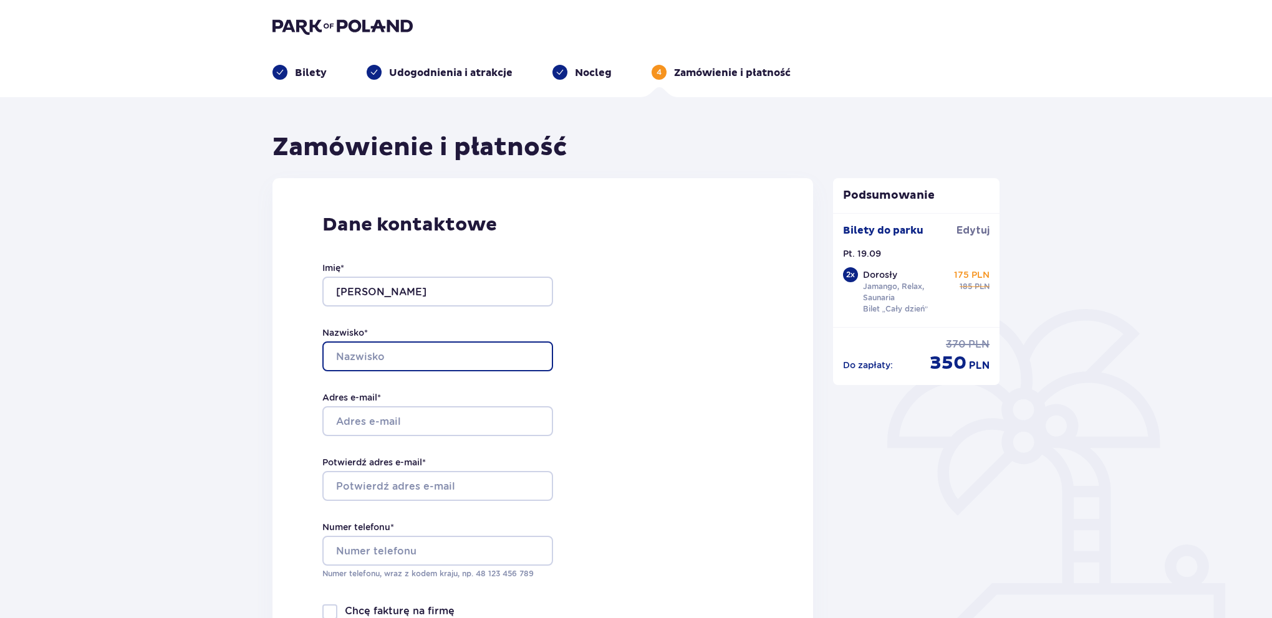
type input "[PERSON_NAME]"
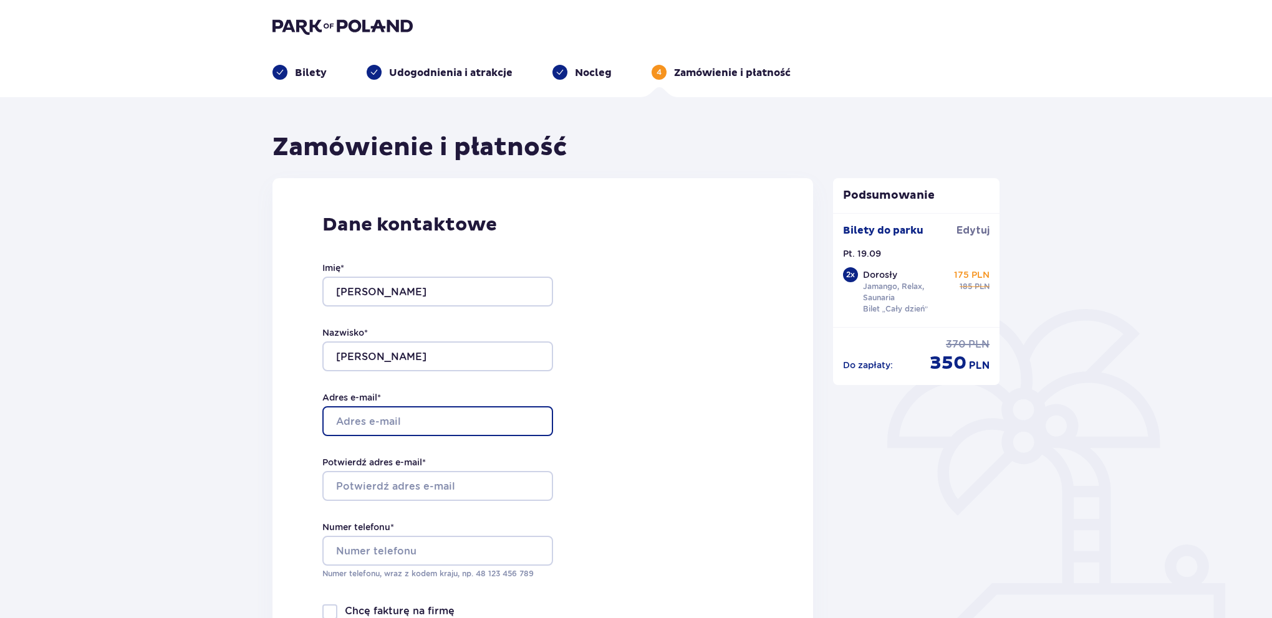
type input "[EMAIL_ADDRESS][DOMAIN_NAME]"
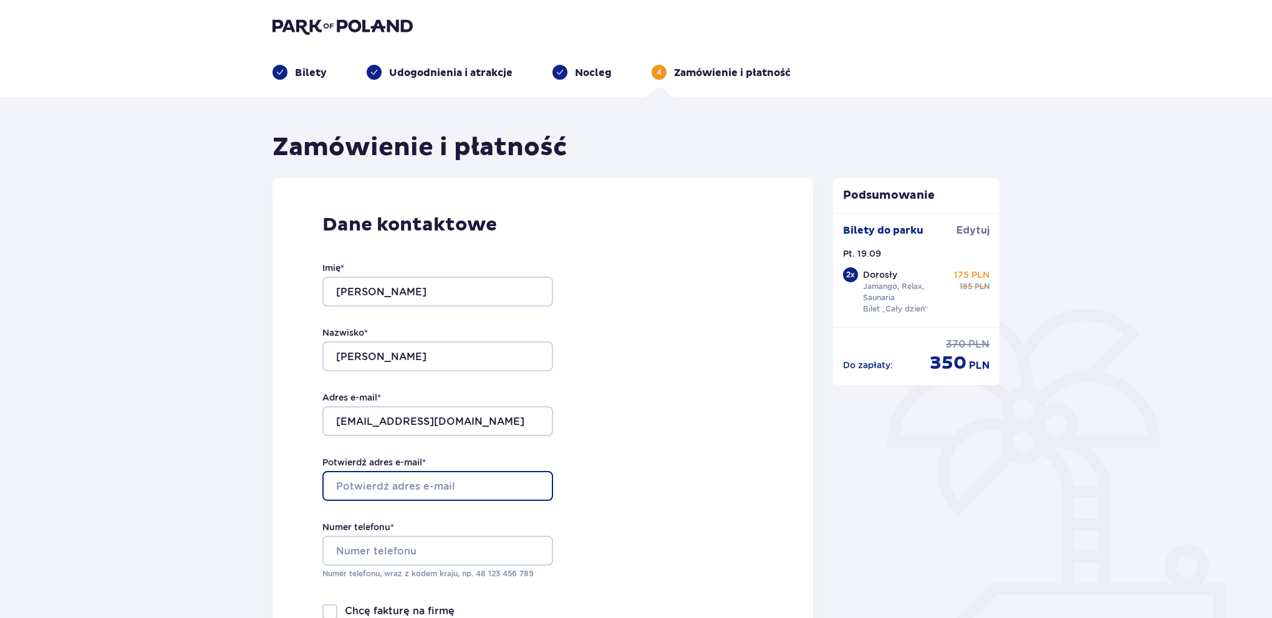
type input "[EMAIL_ADDRESS][DOMAIN_NAME]"
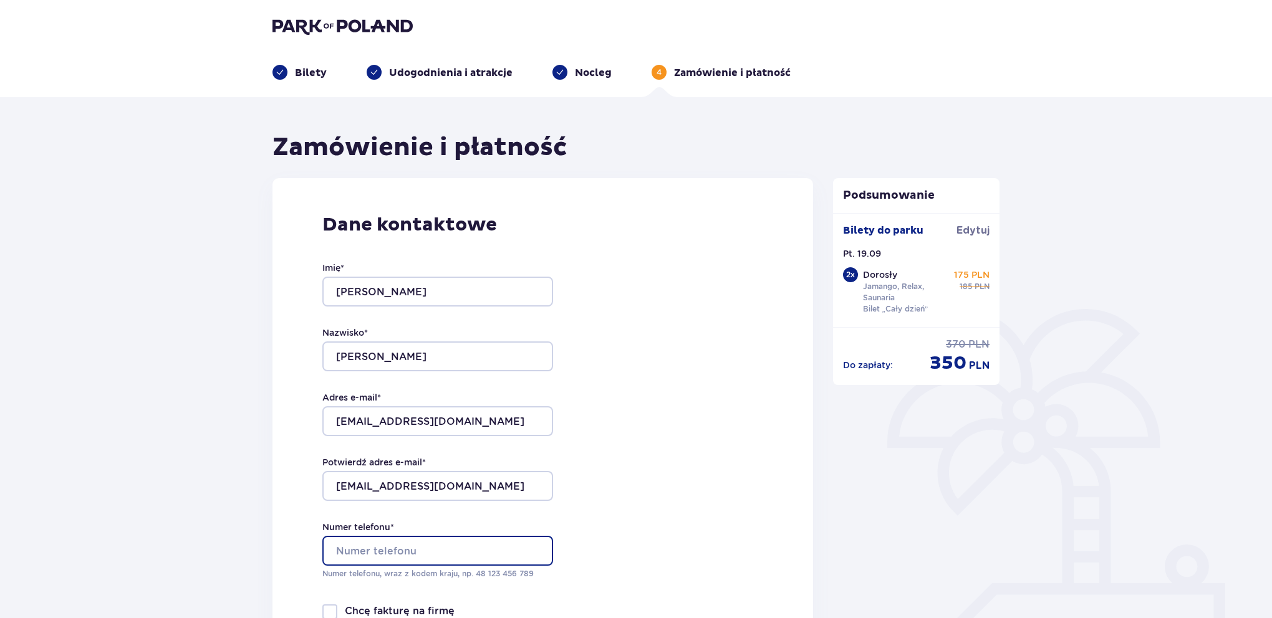
type input "503364515"
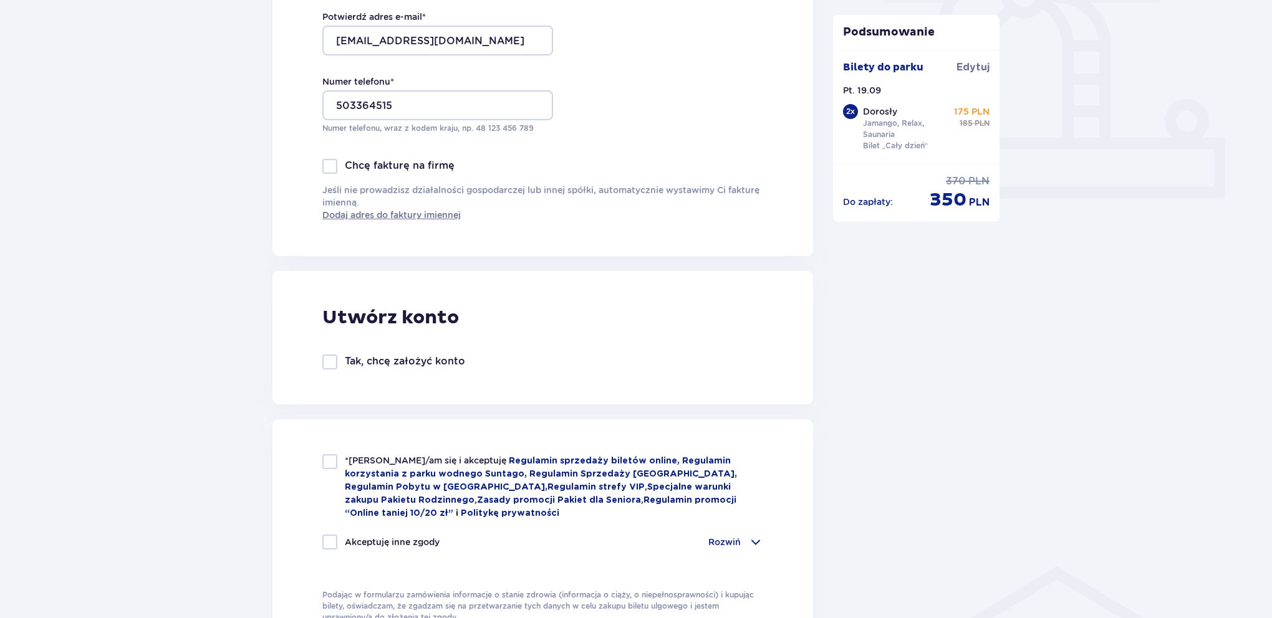
scroll to position [519, 0]
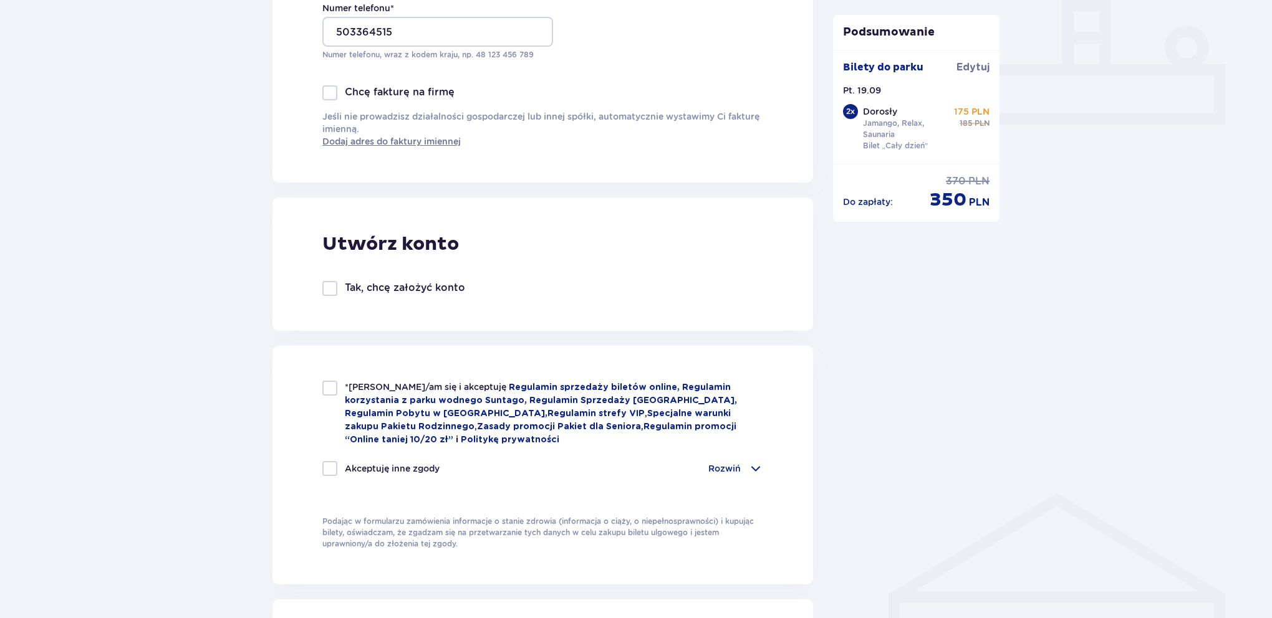
click at [334, 398] on div "*Zapoznałem/am się i akceptuję Regulamin sprzedaży biletów online, Regulamin ko…" at bounding box center [542, 413] width 441 height 65
checkbox input "true"
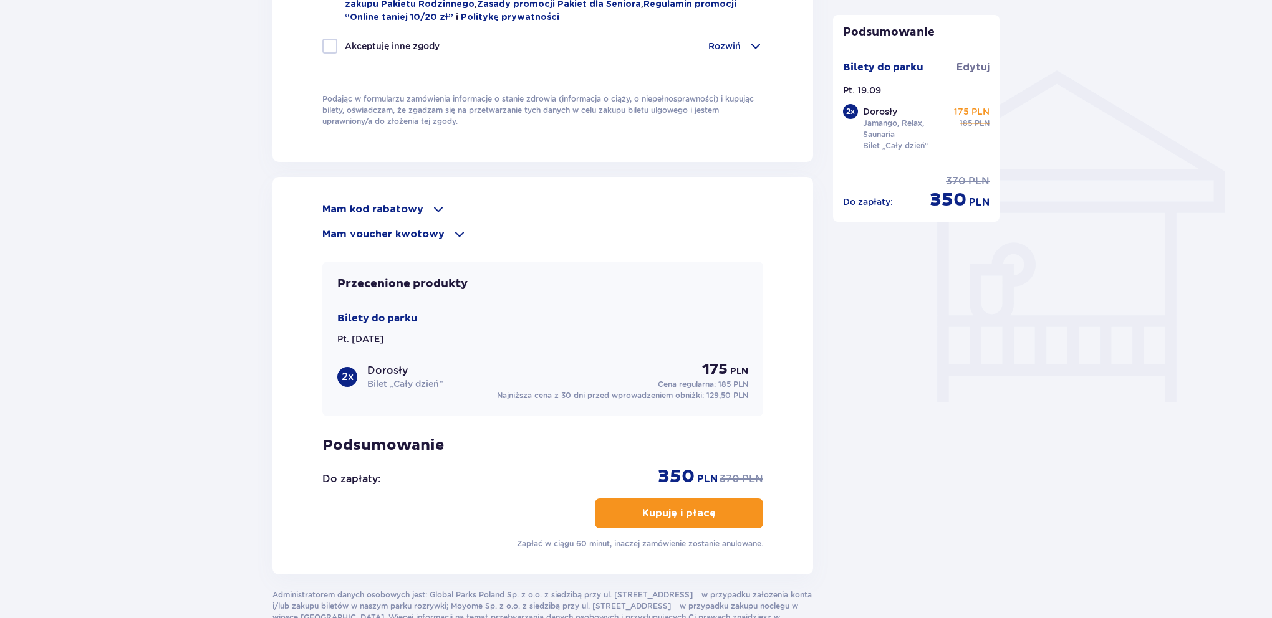
scroll to position [952, 0]
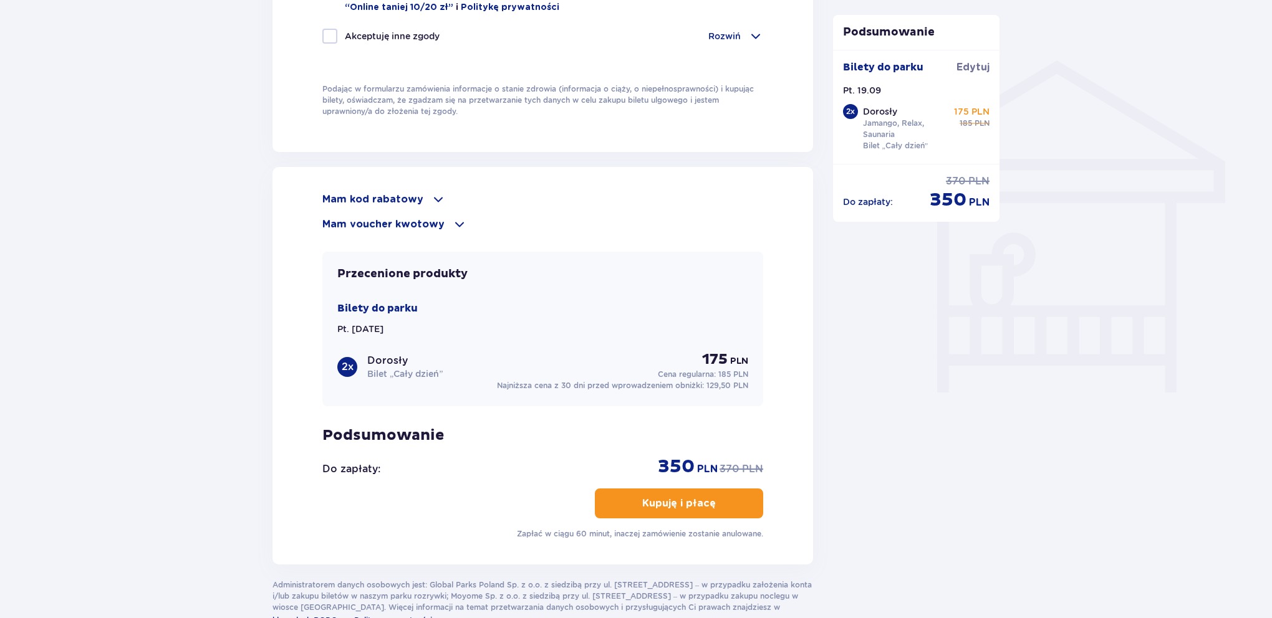
click at [749, 42] on div "Akceptuję inne zgody Rozwiń Chcę otrzymywać od Global Parks Poland Sp. z o.o. z…" at bounding box center [542, 44] width 441 height 30
click at [748, 40] on span at bounding box center [755, 36] width 15 height 15
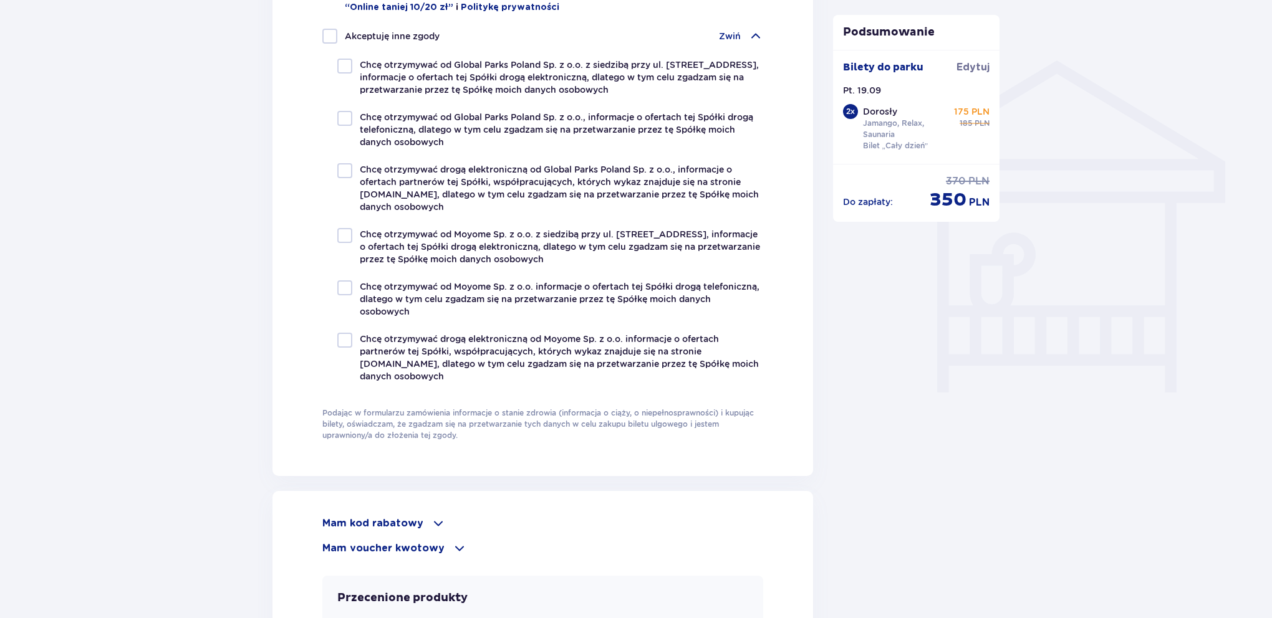
click at [737, 37] on p "Zwiń" at bounding box center [730, 36] width 22 height 12
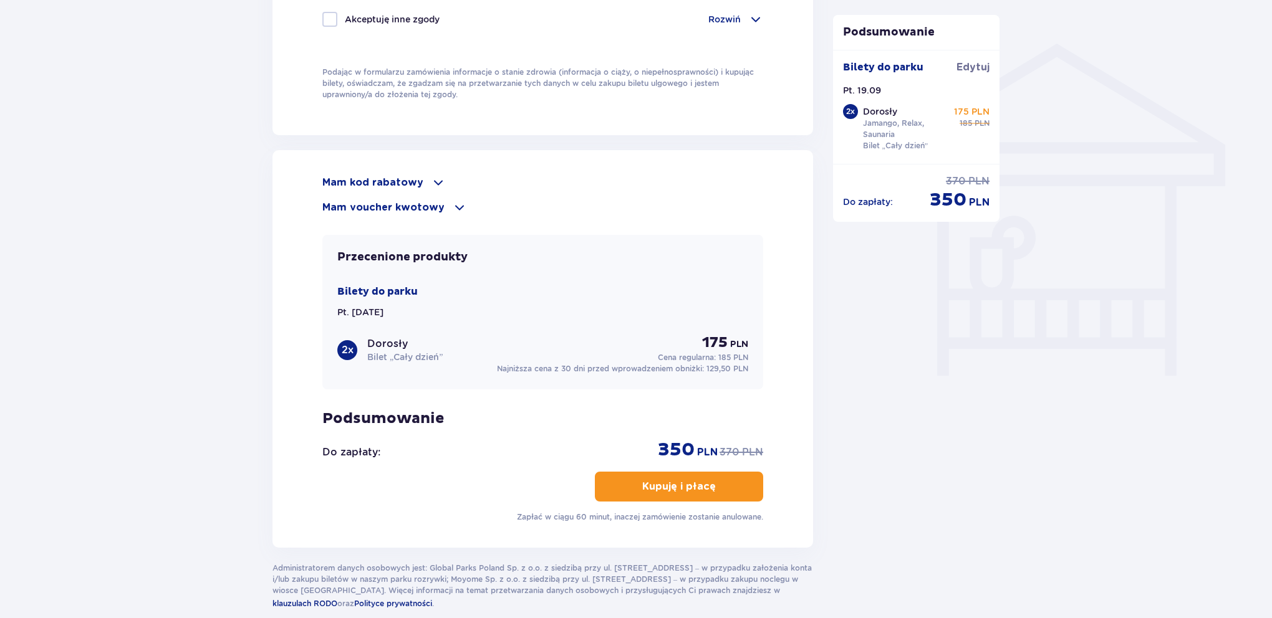
scroll to position [976, 0]
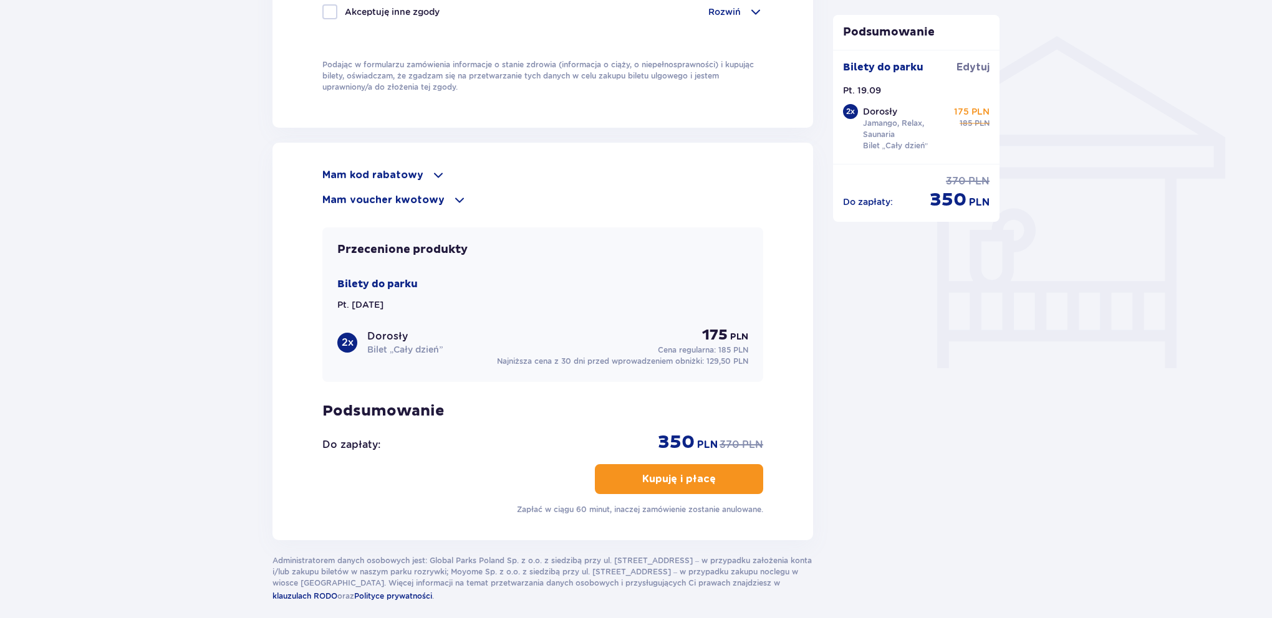
click at [750, 489] on button "Kupuję i płacę" at bounding box center [679, 479] width 168 height 30
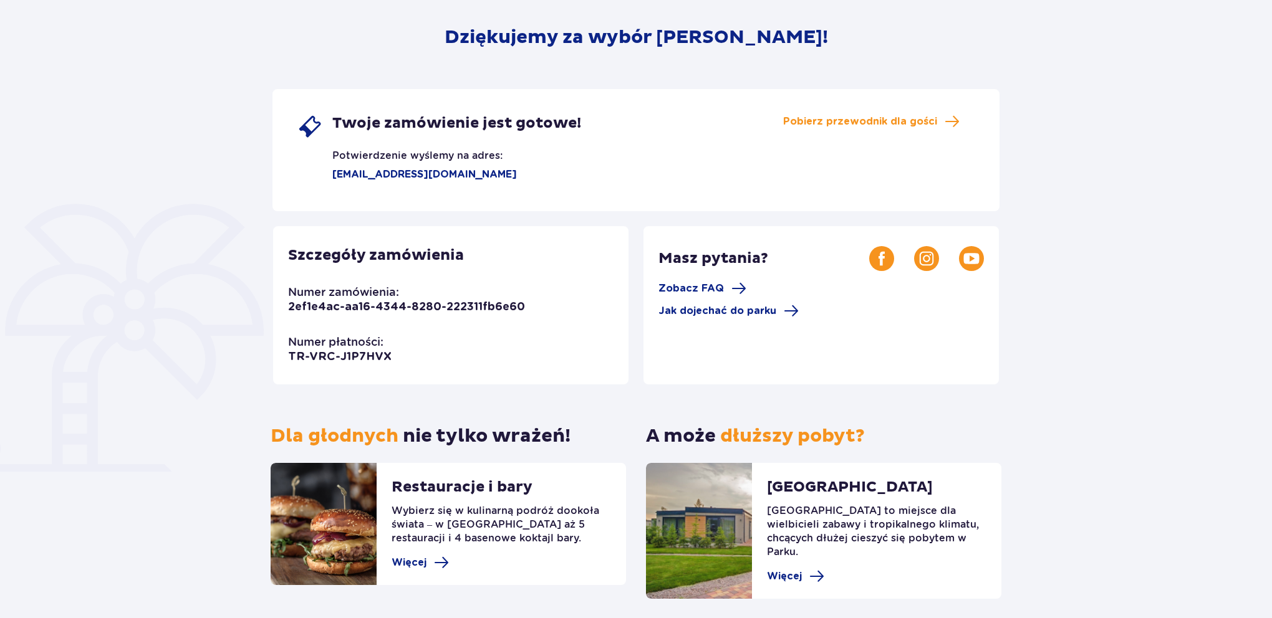
scroll to position [116, 0]
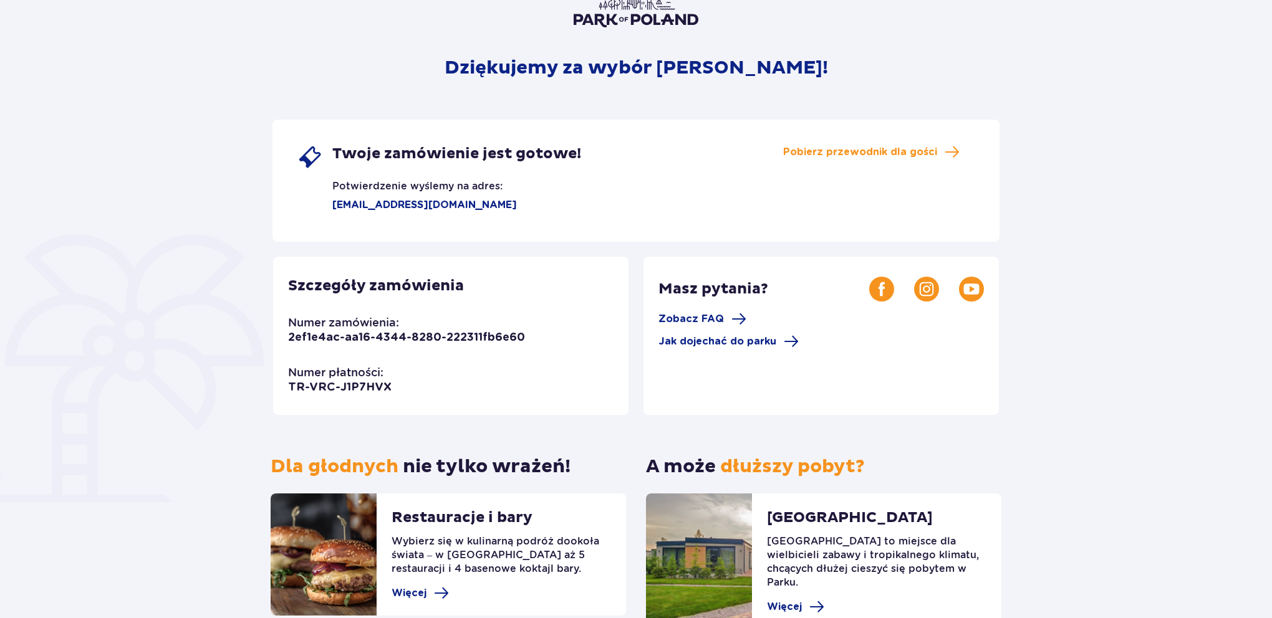
click at [929, 141] on div "Twoje zamówienie jest gotowe! Potwierdzenie wyślemy na adres: annalukaszewska93…" at bounding box center [635, 181] width 727 height 122
click at [931, 146] on span "Pobierz przewodnik dla gości" at bounding box center [860, 152] width 154 height 14
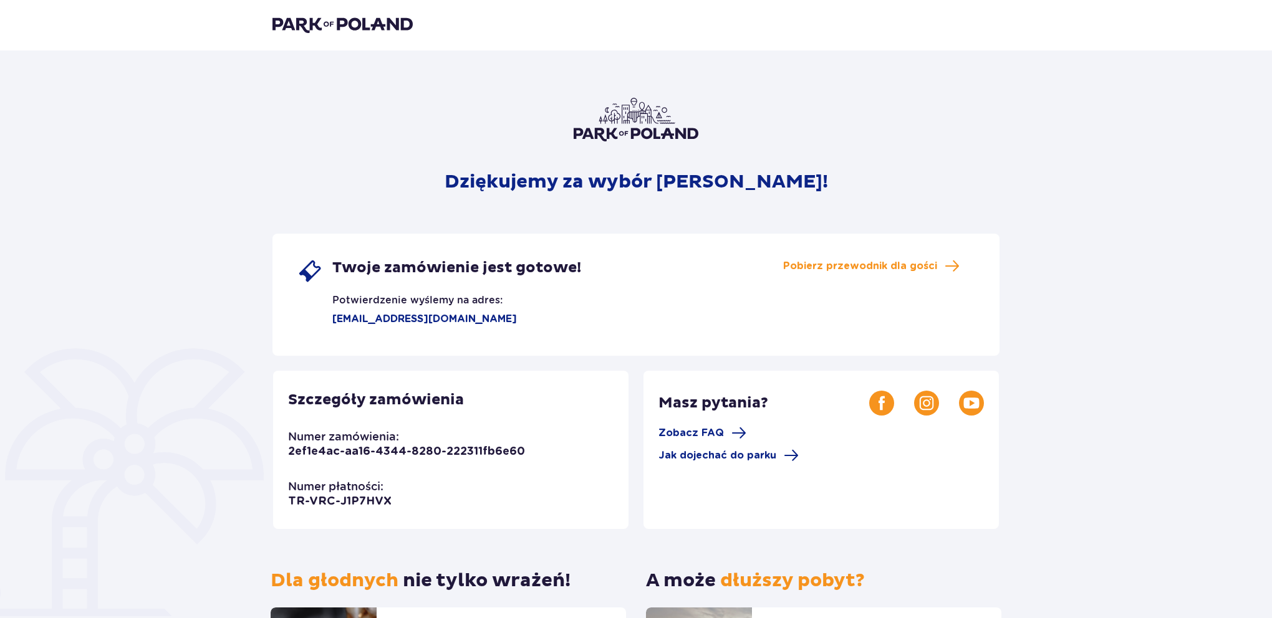
scroll to position [0, 0]
